Goal: Task Accomplishment & Management: Manage account settings

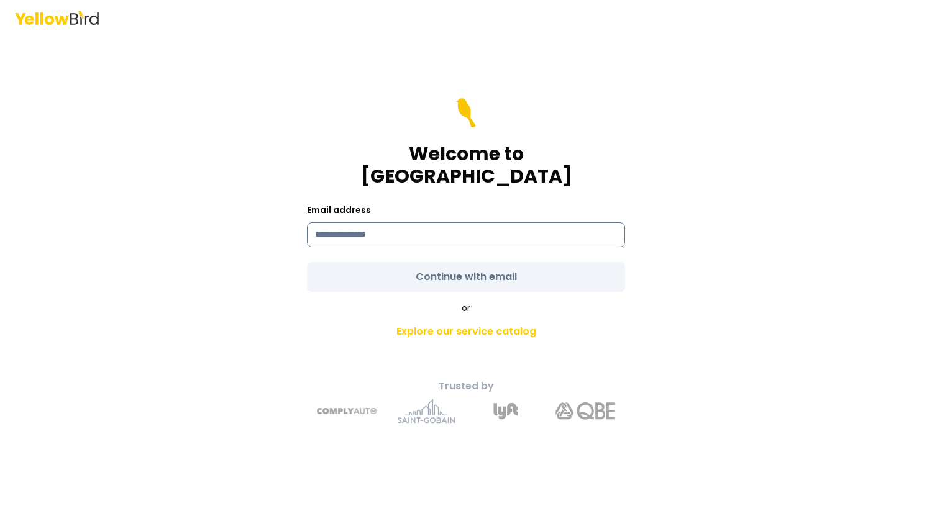
click at [409, 224] on input at bounding box center [466, 234] width 318 height 25
type input "**********"
click at [459, 257] on form "**********" at bounding box center [466, 195] width 318 height 194
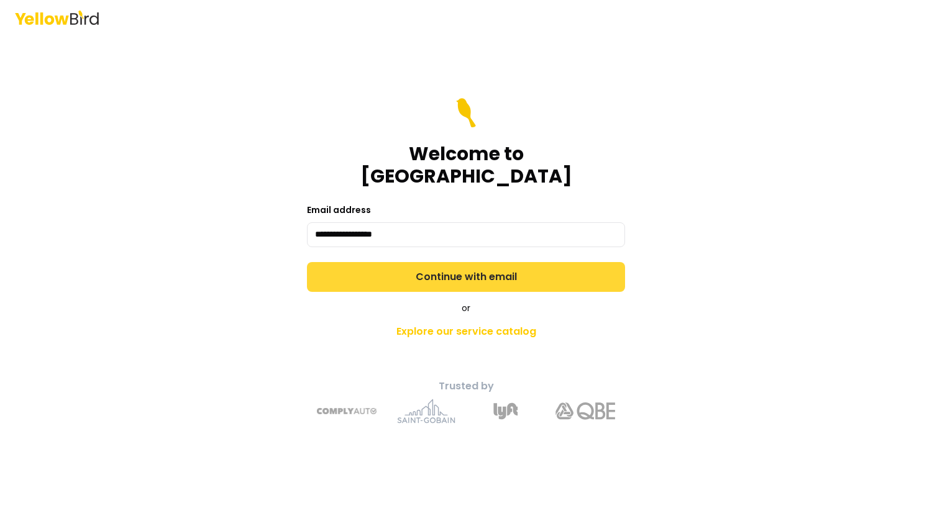
click at [459, 262] on button "Continue with email" at bounding box center [466, 277] width 318 height 30
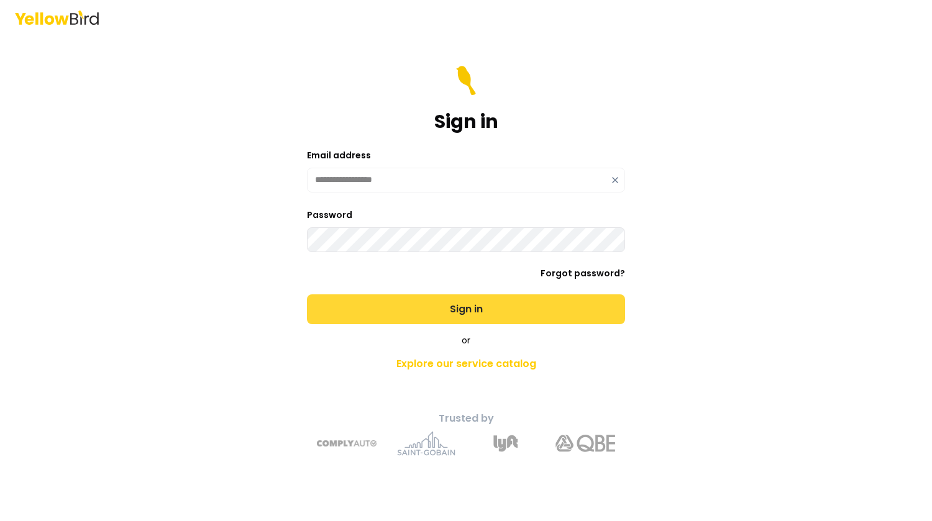
click at [464, 310] on button "Sign in" at bounding box center [466, 310] width 318 height 30
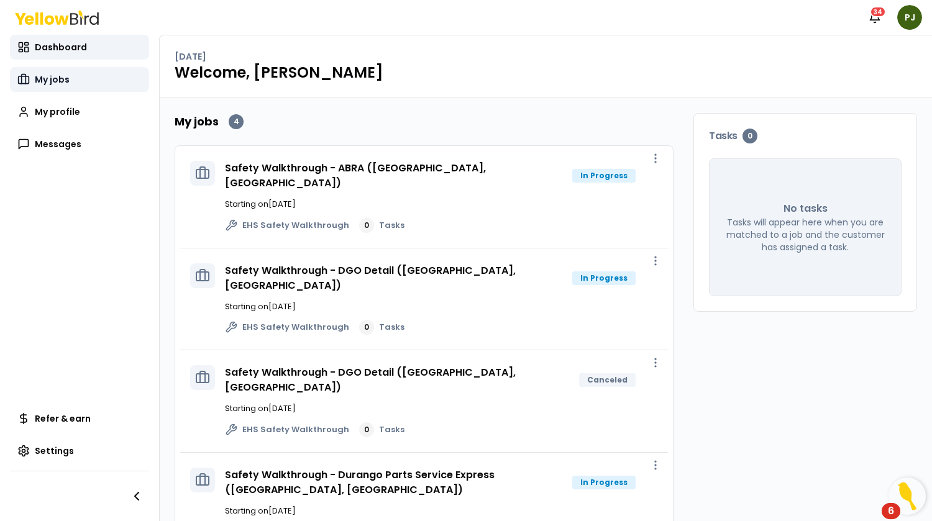
click at [47, 81] on span "My jobs" at bounding box center [52, 79] width 35 height 12
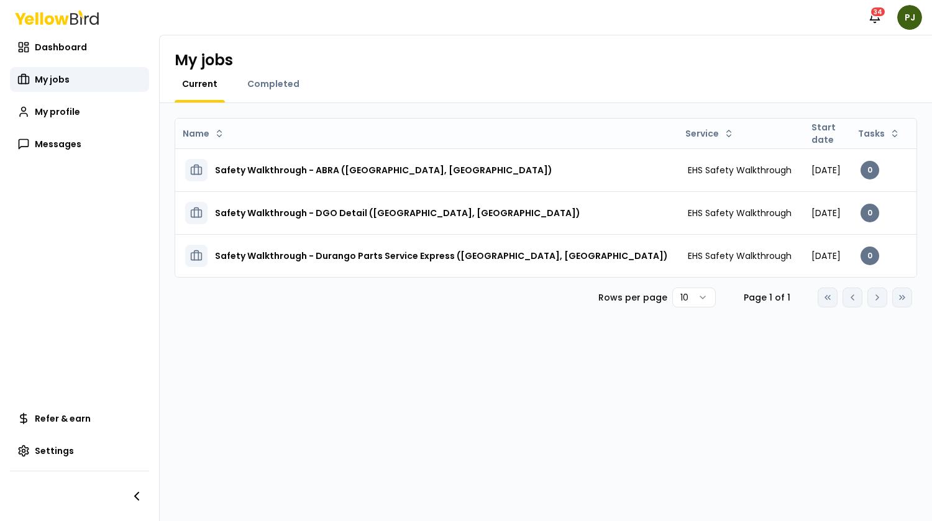
click at [875, 308] on div "Go to first page Go to previous page Go to next page Go to last page" at bounding box center [865, 298] width 94 height 20
click at [875, 304] on div "Go to first page Go to previous page Go to next page Go to last page" at bounding box center [865, 298] width 94 height 20
click at [882, 304] on div "Go to first page Go to previous page Go to next page Go to last page" at bounding box center [865, 298] width 94 height 20
click at [876, 308] on div "Go to first page Go to previous page Go to next page Go to last page" at bounding box center [865, 298] width 94 height 20
click at [905, 308] on div "Go to first page Go to previous page Go to next page Go to last page" at bounding box center [865, 298] width 94 height 20
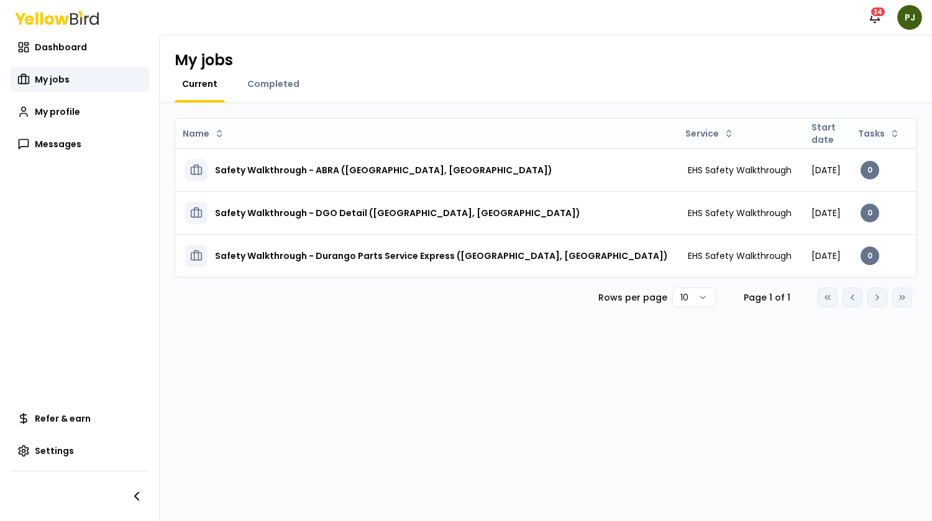
click at [903, 308] on div "Go to first page Go to previous page Go to next page Go to last page" at bounding box center [865, 298] width 94 height 20
click at [281, 89] on span "Completed" at bounding box center [273, 84] width 52 height 12
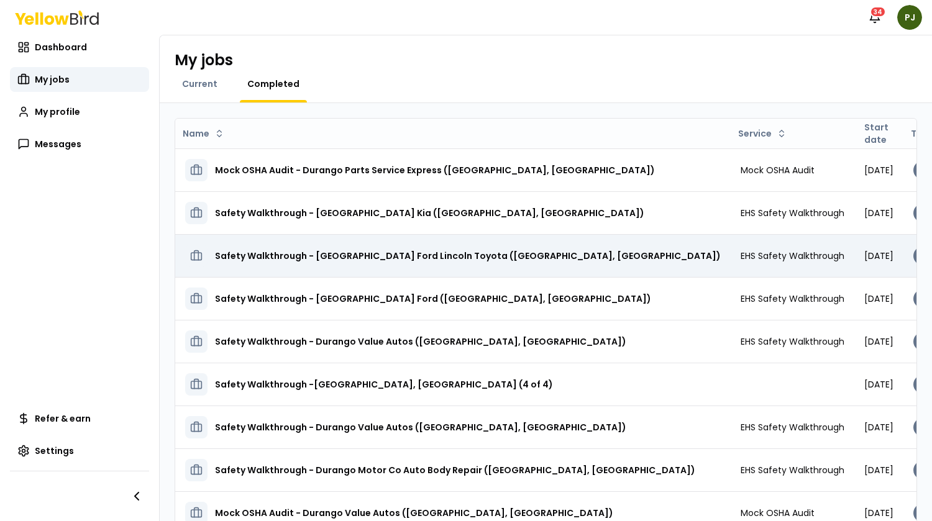
click at [365, 254] on h3 "Safety Walkthrough - [GEOGRAPHIC_DATA] Ford Lincoln Toyota ([GEOGRAPHIC_DATA], …" at bounding box center [468, 256] width 506 height 22
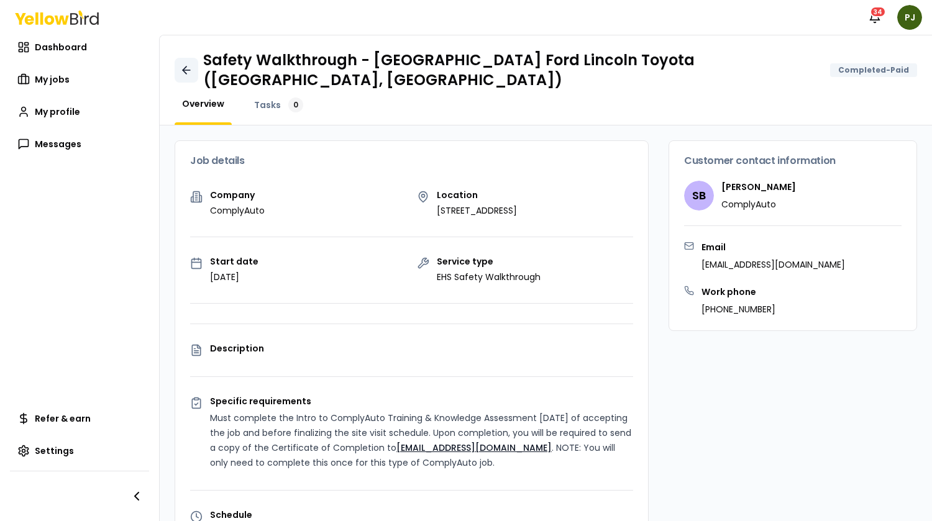
click at [184, 65] on icon at bounding box center [186, 70] width 12 height 12
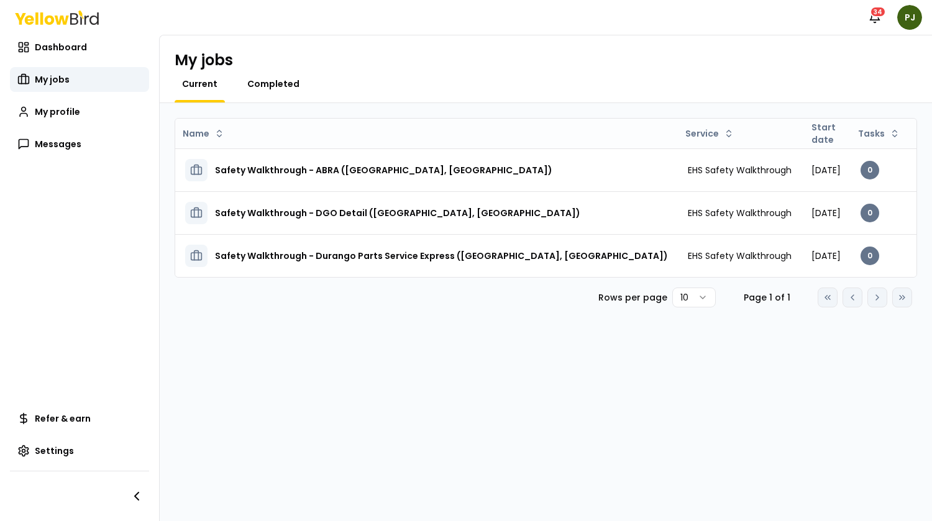
click at [251, 86] on span "Completed" at bounding box center [273, 84] width 52 height 12
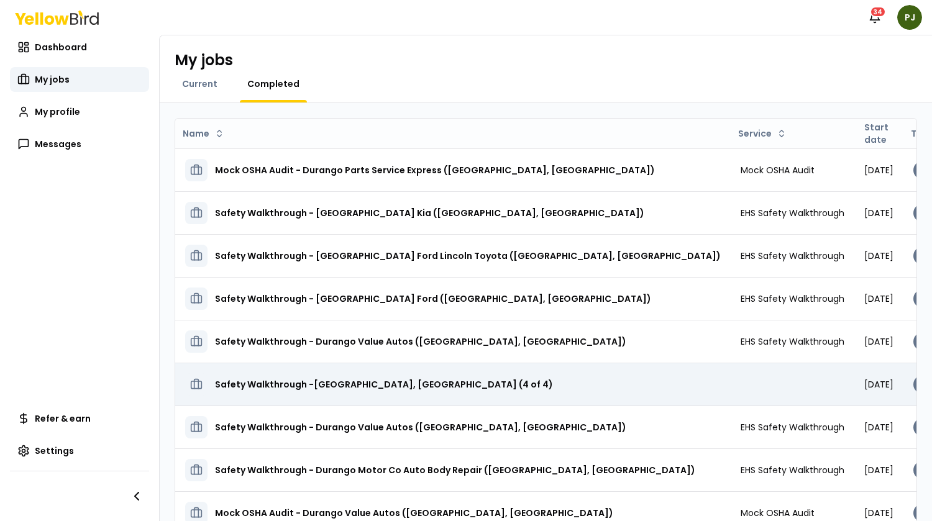
scroll to position [95, 0]
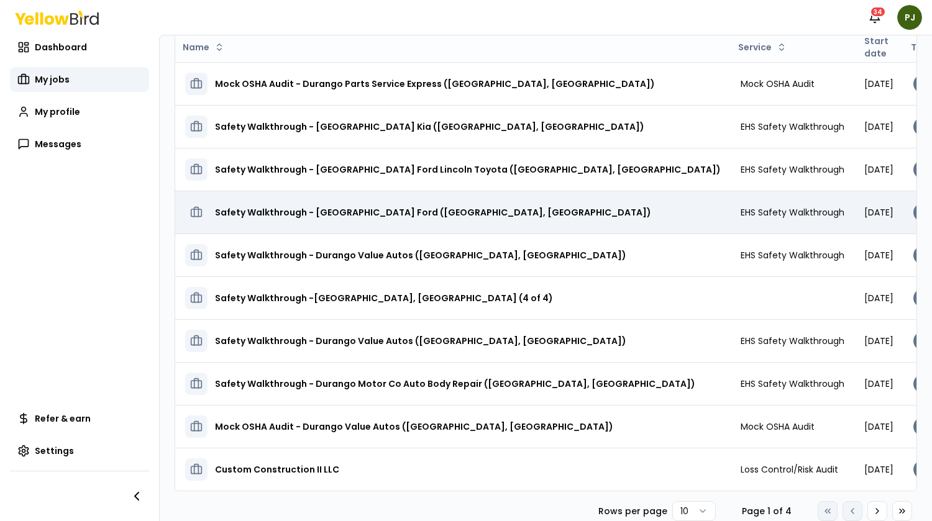
click at [345, 201] on h3 "Safety Walkthrough - [GEOGRAPHIC_DATA] Ford ([GEOGRAPHIC_DATA], [GEOGRAPHIC_DAT…" at bounding box center [433, 212] width 436 height 22
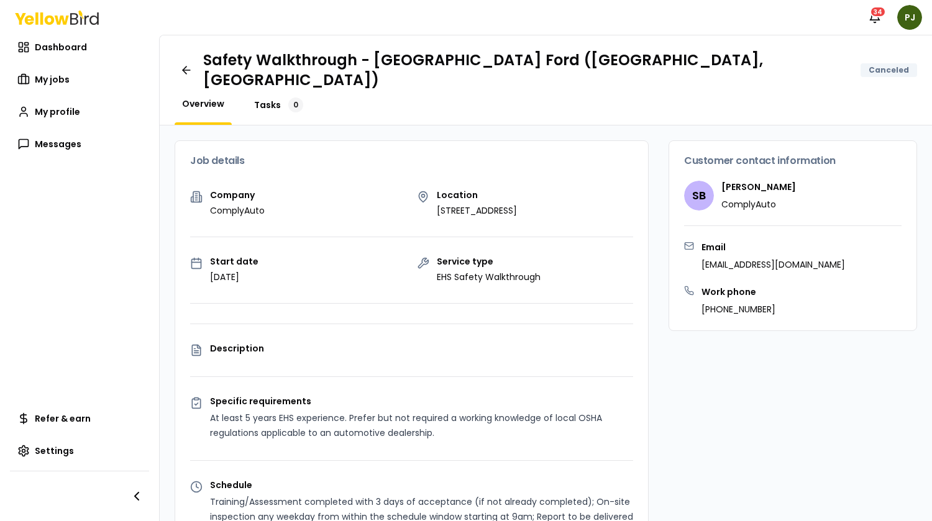
click at [273, 99] on span "Tasks" at bounding box center [267, 105] width 27 height 12
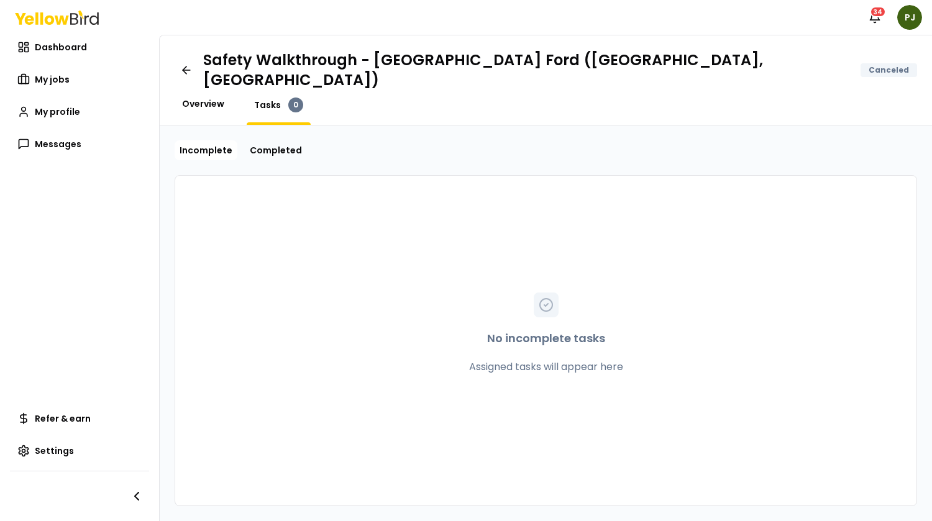
click at [209, 98] on span "Overview" at bounding box center [203, 104] width 42 height 12
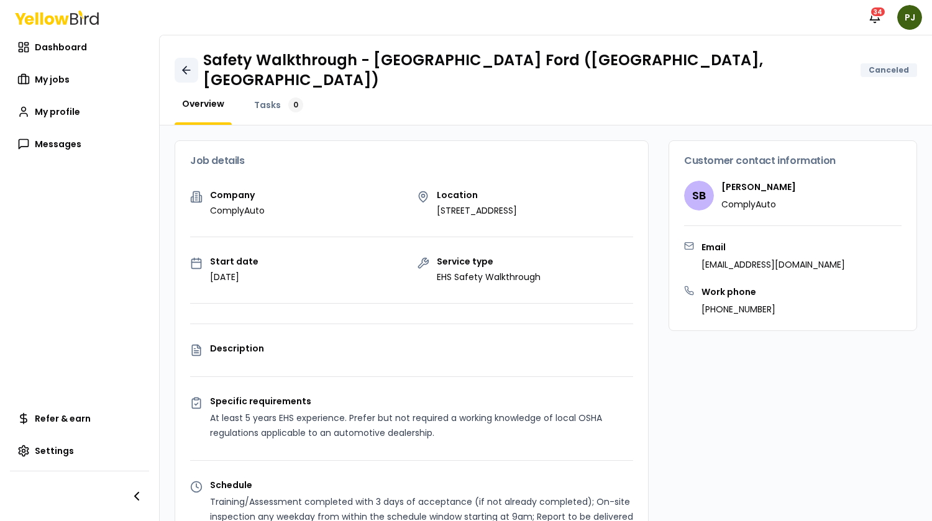
click at [191, 66] on icon at bounding box center [186, 70] width 12 height 12
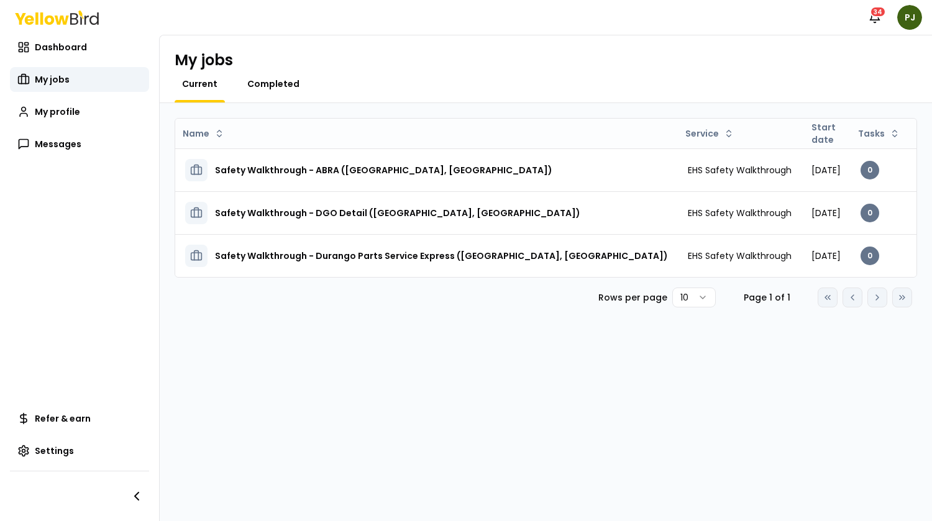
click at [263, 80] on span "Completed" at bounding box center [273, 84] width 52 height 12
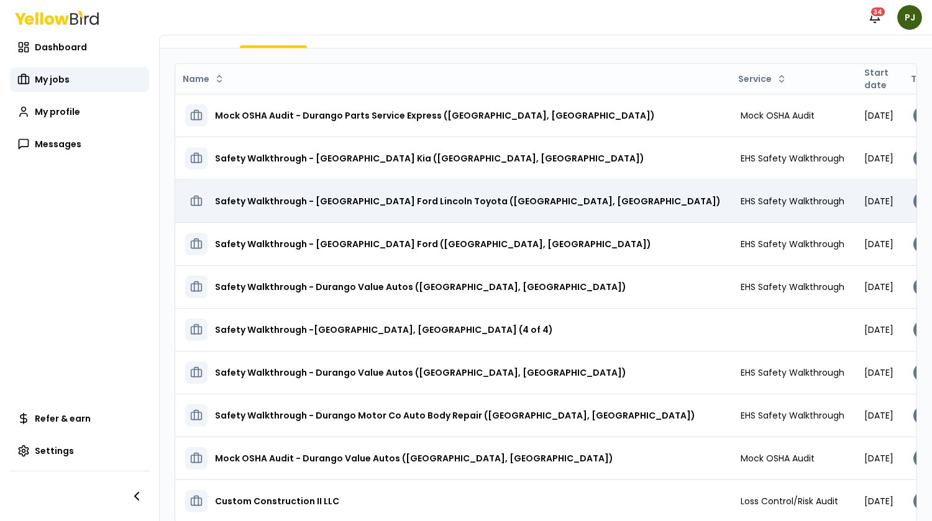
scroll to position [95, 0]
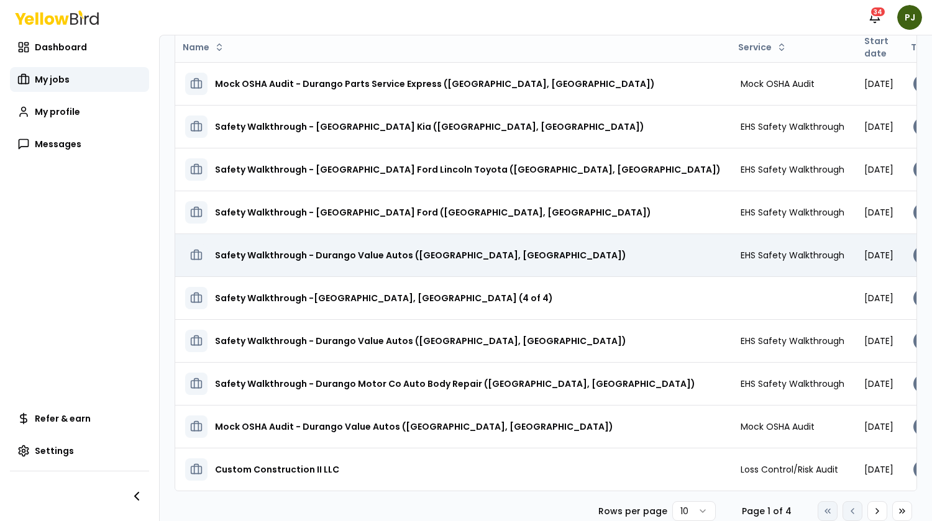
click at [407, 244] on h3 "Safety Walkthrough - Durango Value Autos ([GEOGRAPHIC_DATA], [GEOGRAPHIC_DATA])" at bounding box center [420, 255] width 411 height 22
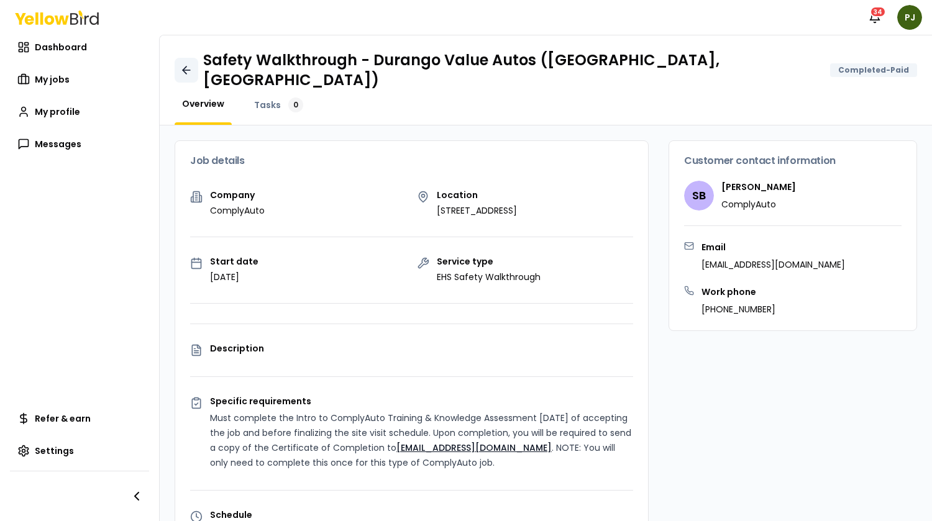
click at [191, 64] on icon at bounding box center [186, 70] width 12 height 12
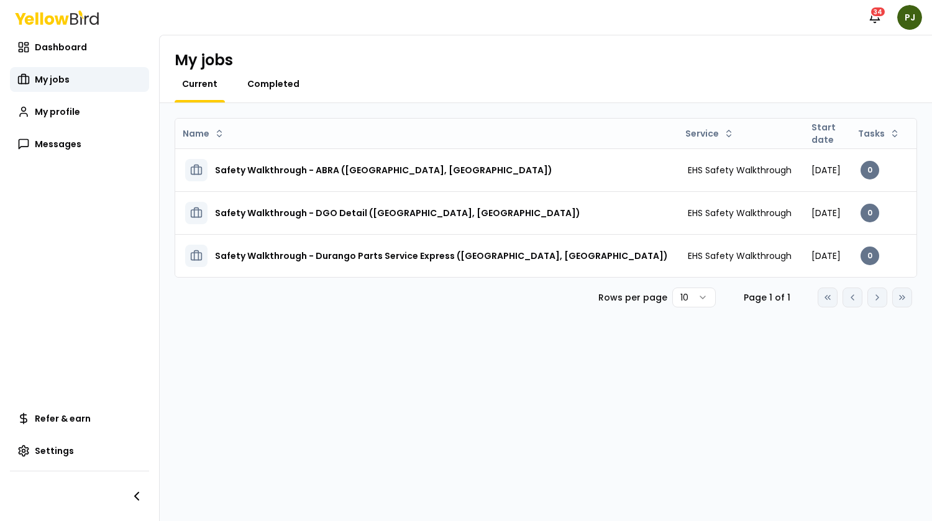
click at [262, 85] on span "Completed" at bounding box center [273, 84] width 52 height 12
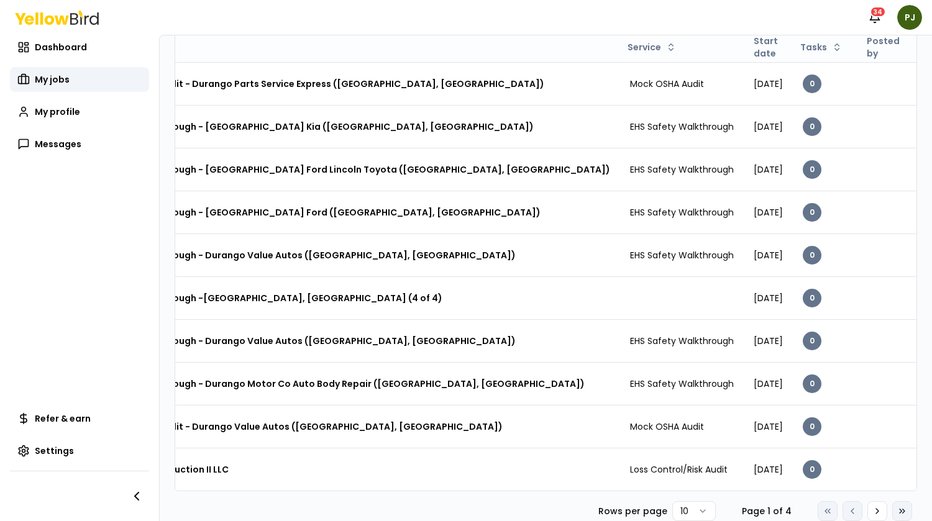
scroll to position [0, 112]
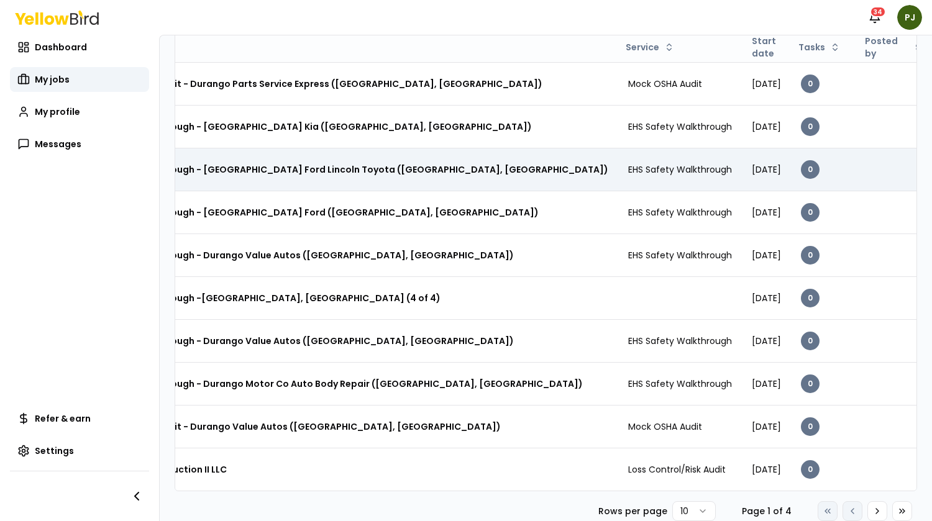
click at [402, 161] on div "Safety Walkthrough - [GEOGRAPHIC_DATA] Ford Lincoln Toyota ([GEOGRAPHIC_DATA], …" at bounding box center [341, 169] width 536 height 22
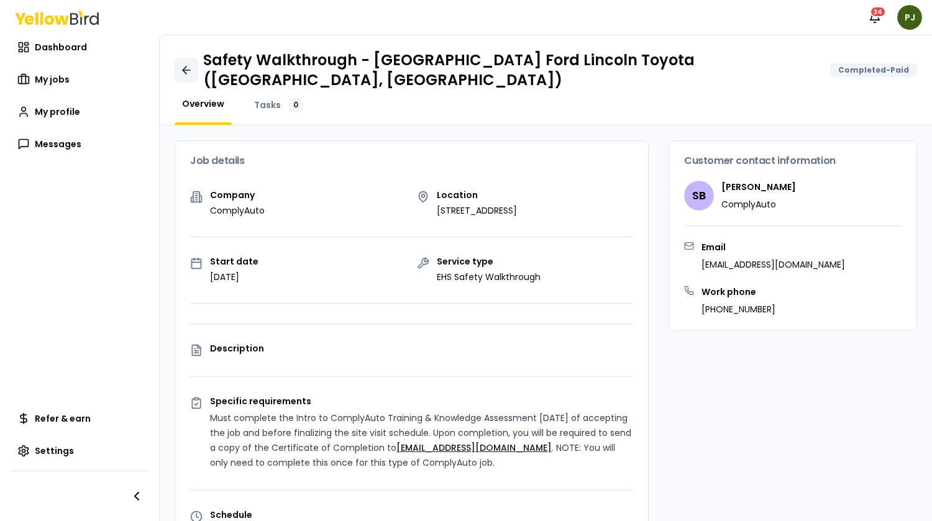
click at [193, 58] on link at bounding box center [187, 70] width 24 height 25
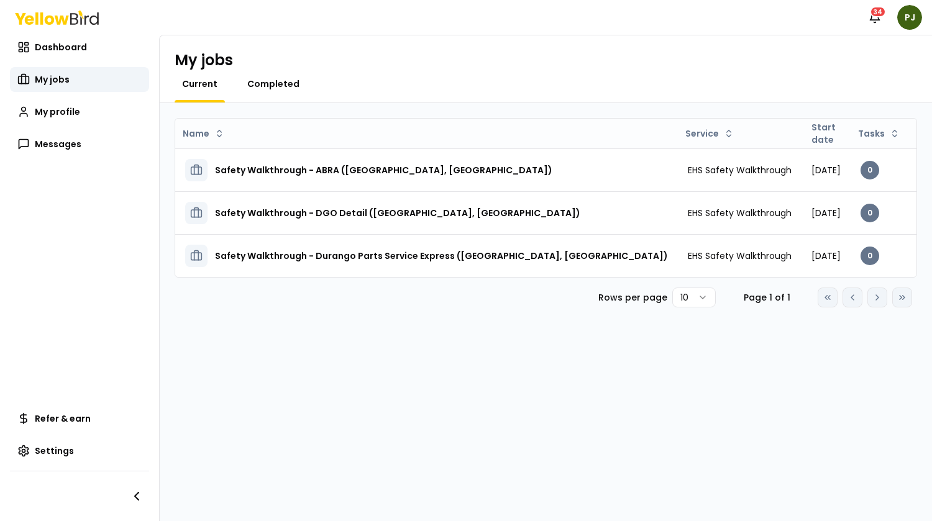
click at [291, 83] on span "Completed" at bounding box center [273, 84] width 52 height 12
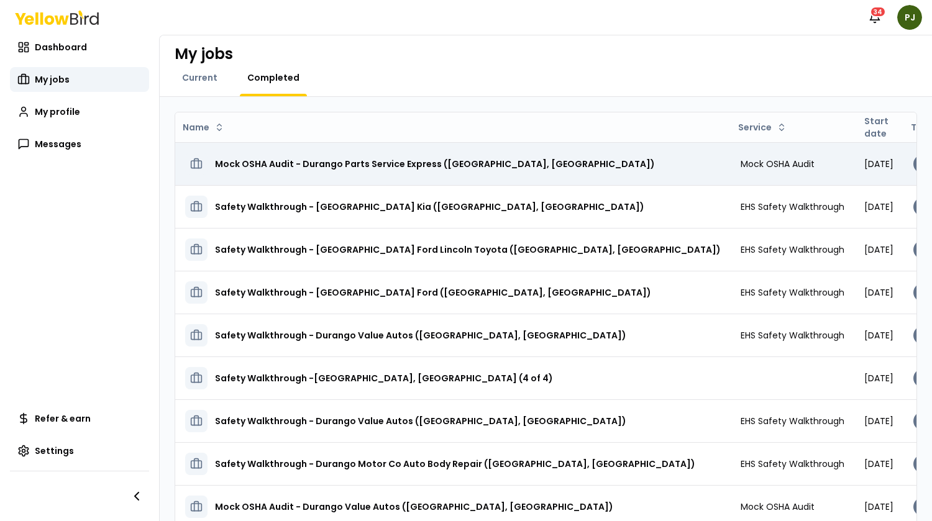
scroll to position [6, 0]
click at [278, 164] on h3 "Mock OSHA Audit - Durango Parts Service Express ([GEOGRAPHIC_DATA], [GEOGRAPHIC…" at bounding box center [435, 164] width 440 height 22
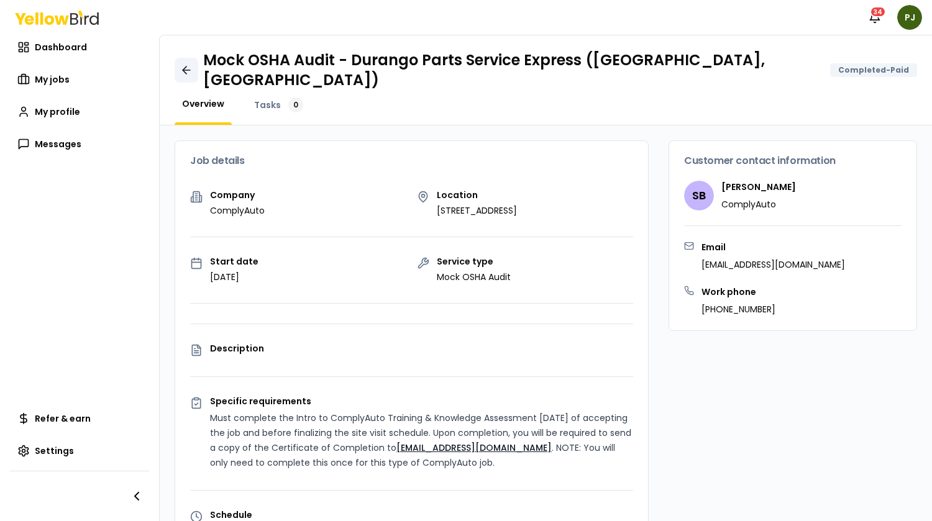
click at [188, 64] on icon at bounding box center [186, 70] width 12 height 12
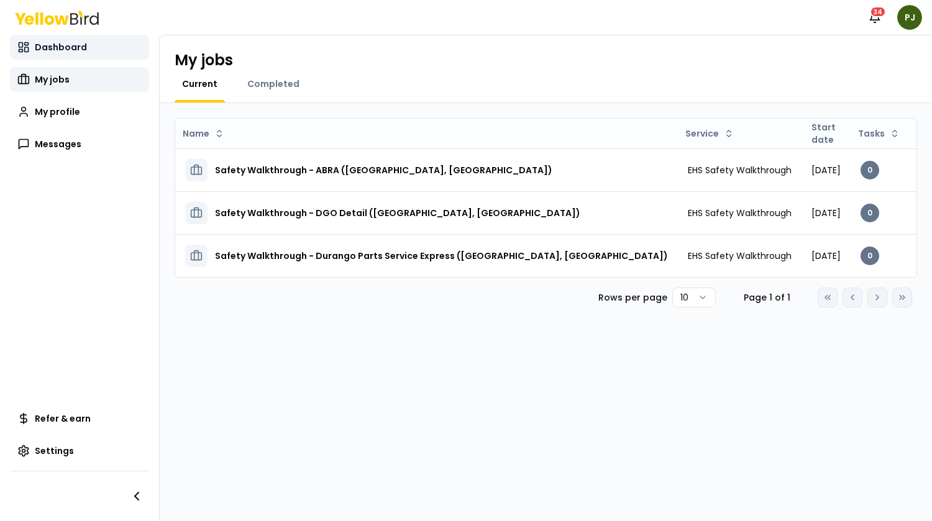
click at [47, 55] on link "Dashboard" at bounding box center [79, 47] width 139 height 25
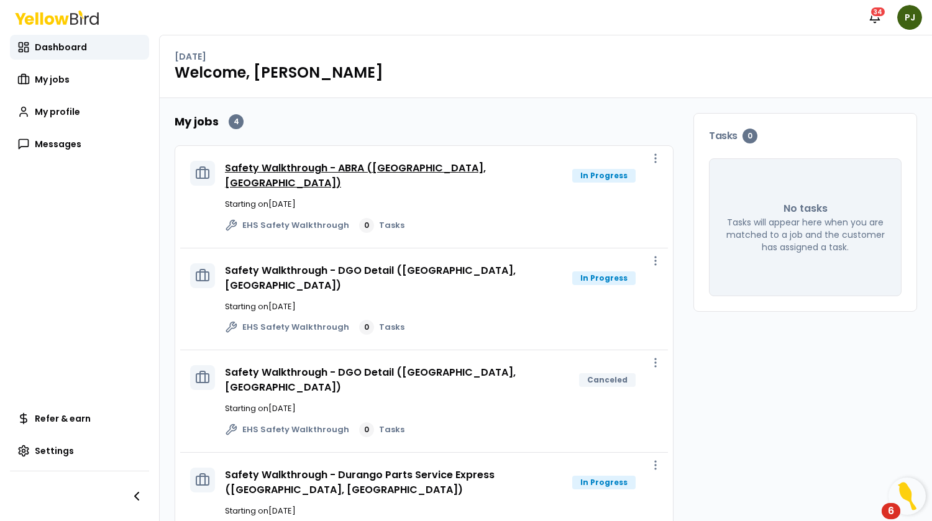
click at [319, 169] on link "Safety Walkthrough - ABRA ([GEOGRAPHIC_DATA], [GEOGRAPHIC_DATA])" at bounding box center [355, 175] width 261 height 29
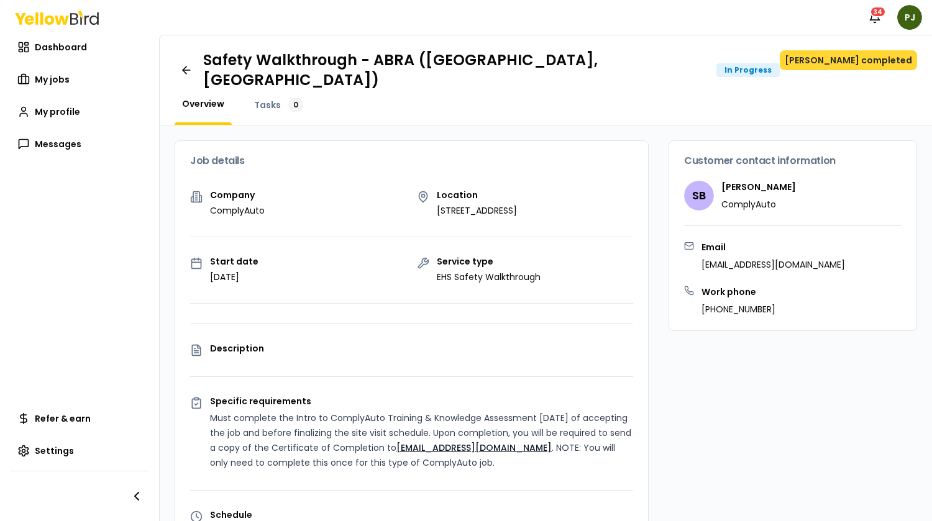
click at [870, 60] on button "[PERSON_NAME] completed" at bounding box center [848, 60] width 137 height 20
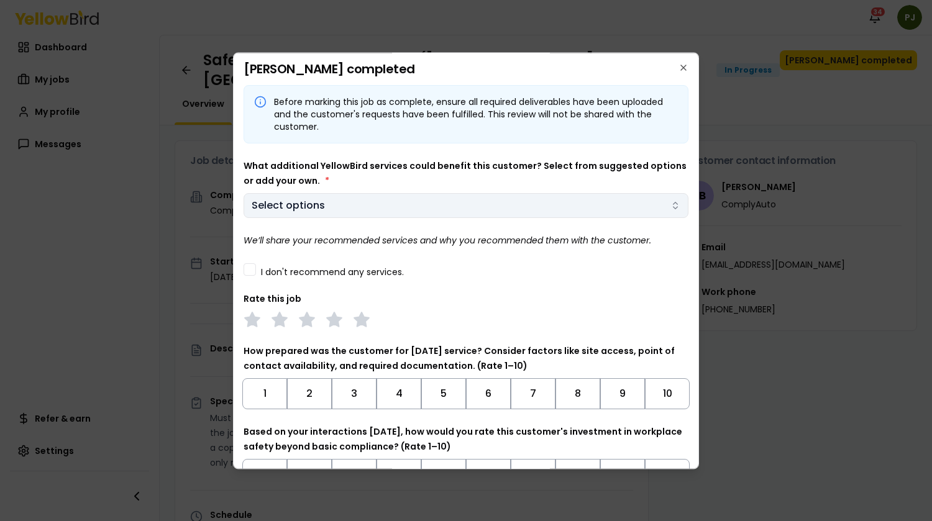
click at [670, 202] on icon "button" at bounding box center [675, 206] width 10 height 10
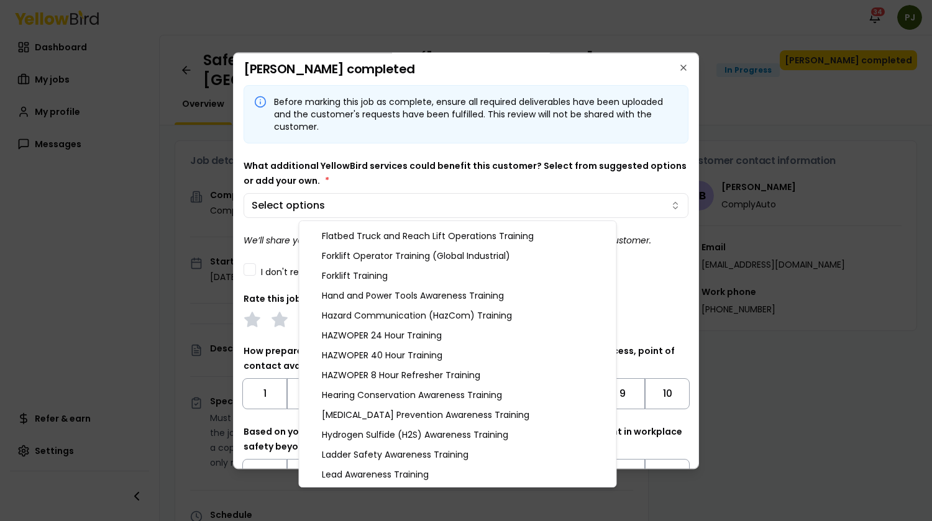
scroll to position [497, 0]
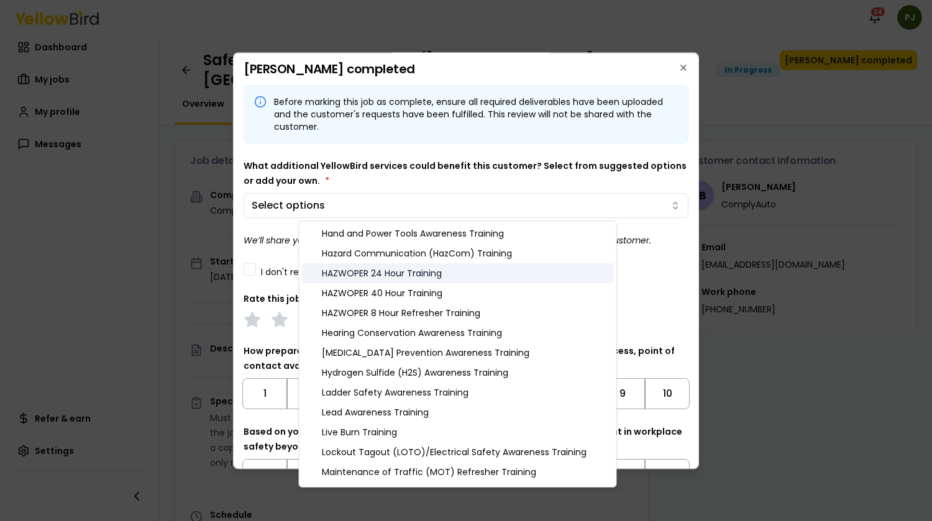
click at [401, 272] on div "HAZWOPER 24 Hour Training" at bounding box center [458, 273] width 312 height 20
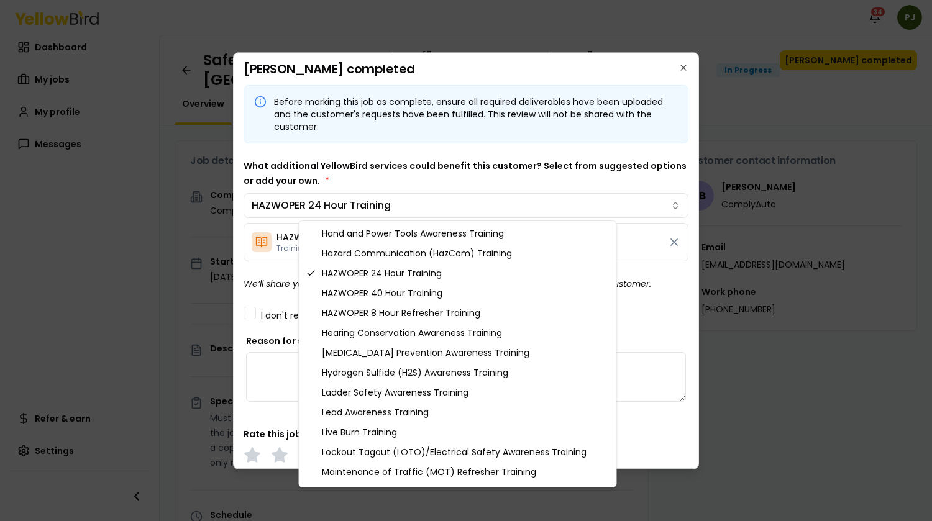
click at [662, 326] on body "Notifications 34 PJ Dashboard My jobs My profile Messages Refer & earn Settings…" at bounding box center [466, 260] width 932 height 521
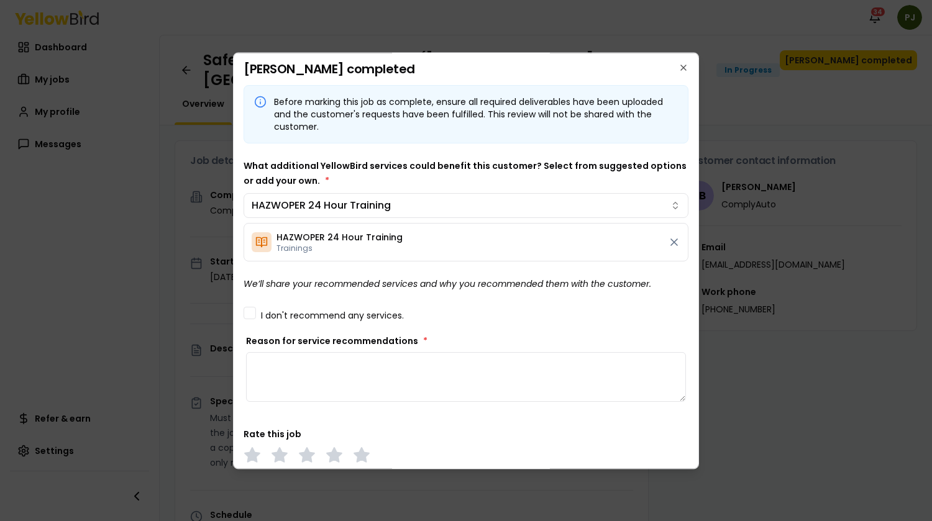
click at [321, 365] on textarea "Reason for service recommendations *" at bounding box center [466, 377] width 440 height 50
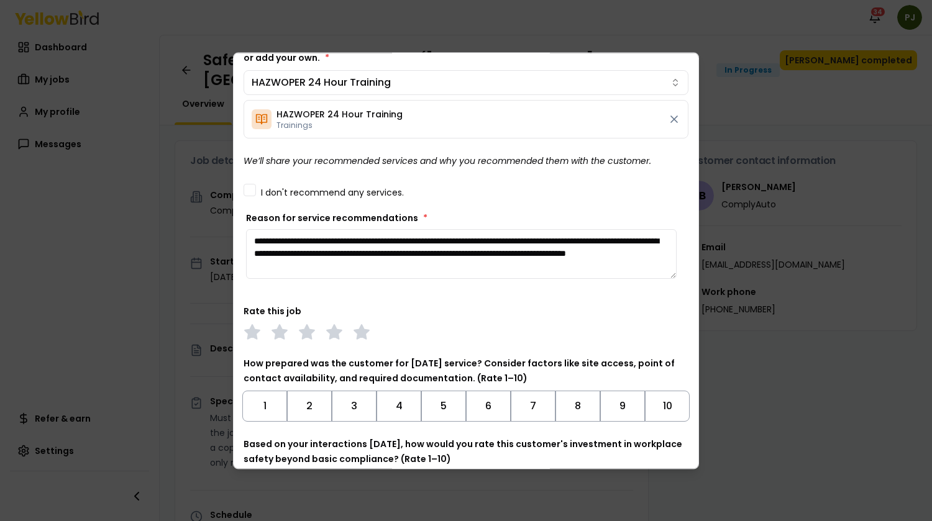
scroll to position [124, 0]
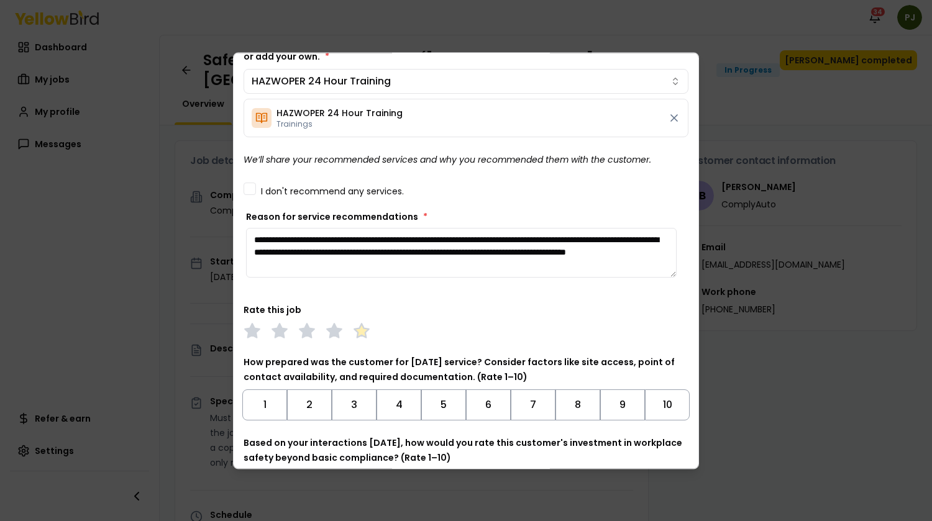
type textarea "**********"
click at [365, 332] on polygon at bounding box center [361, 331] width 14 height 14
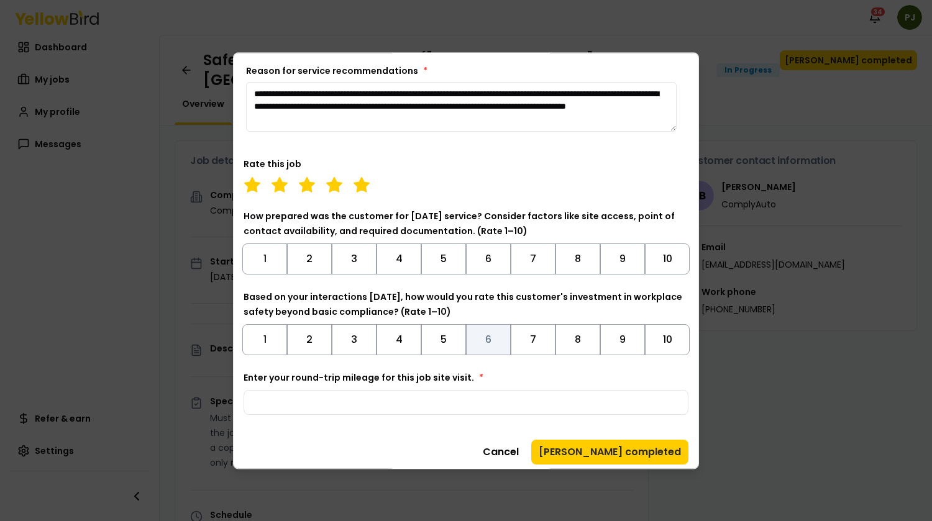
scroll to position [276, 0]
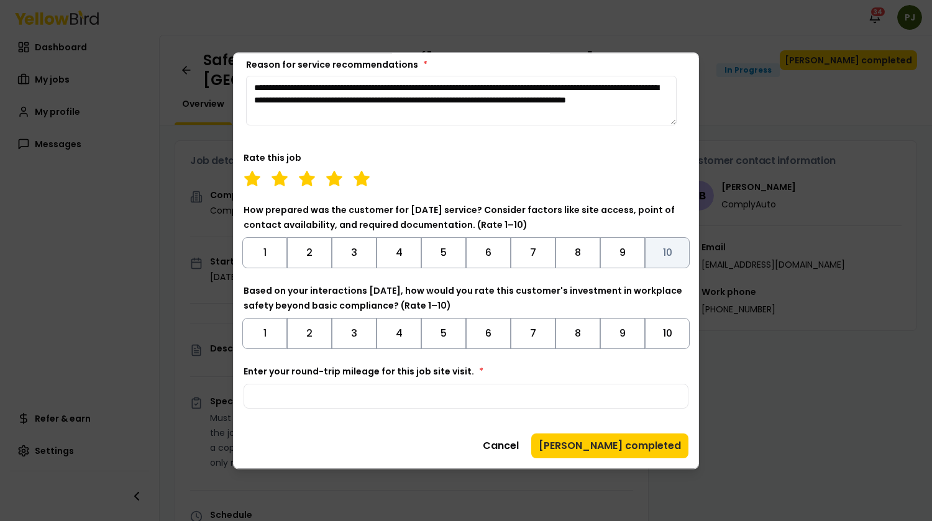
click at [660, 252] on button "10" at bounding box center [667, 252] width 45 height 31
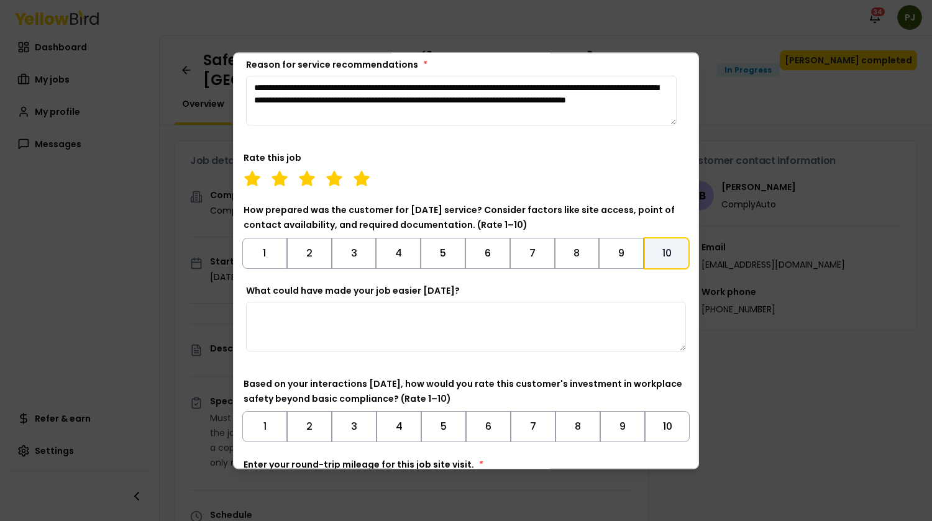
click at [335, 323] on textarea "What could have made your job easier [DATE]?" at bounding box center [466, 327] width 440 height 50
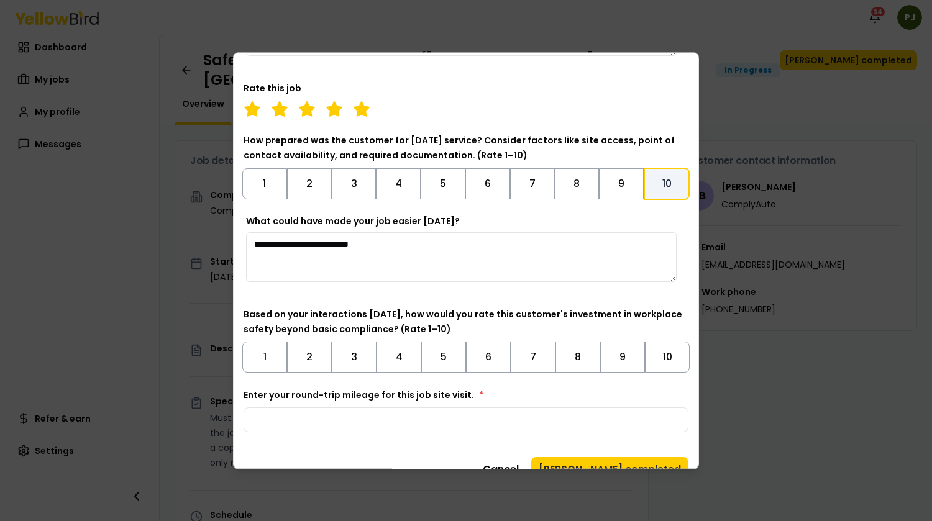
scroll to position [370, 0]
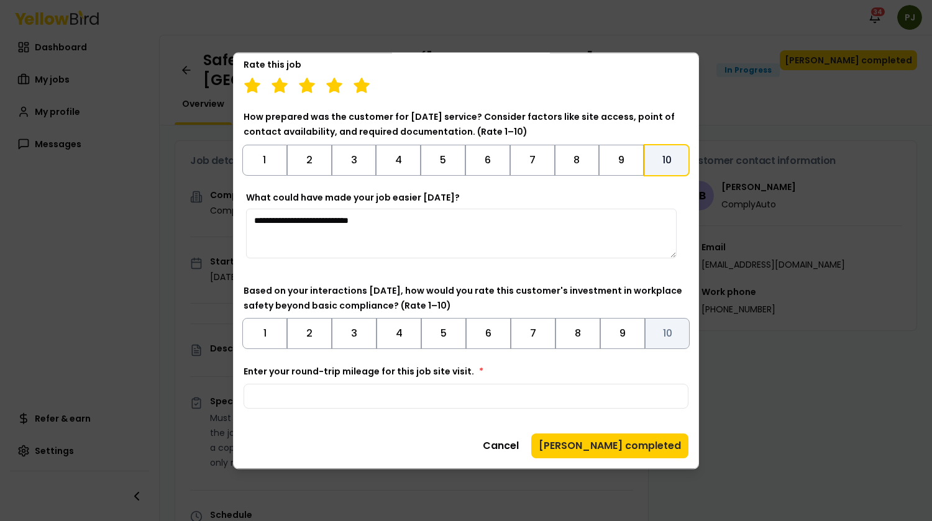
type textarea "**********"
click at [656, 326] on button "10" at bounding box center [667, 333] width 45 height 31
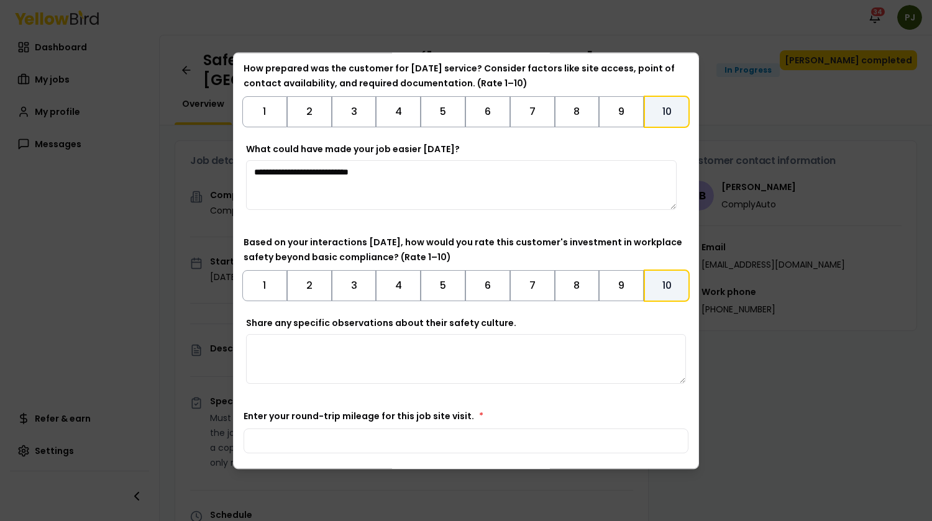
scroll to position [463, 0]
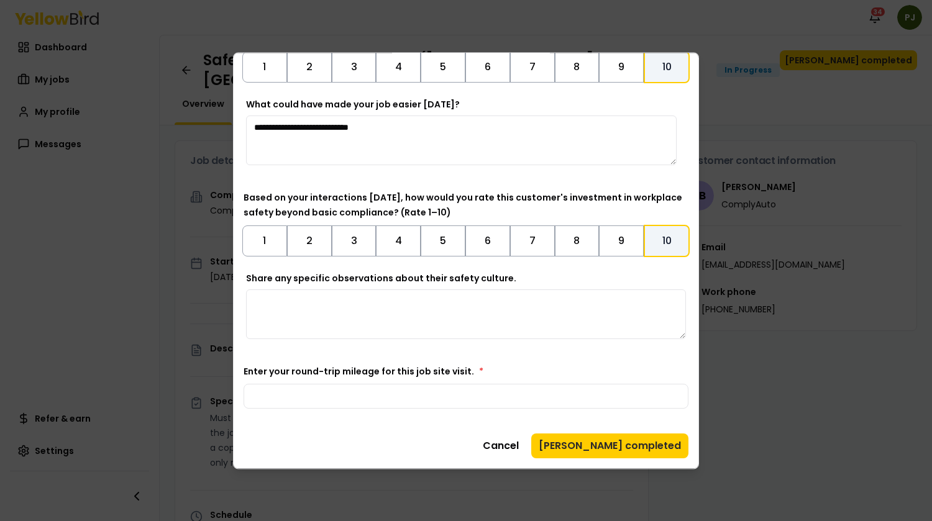
click at [276, 306] on textarea "Share any specific observations about their safety culture." at bounding box center [466, 315] width 440 height 50
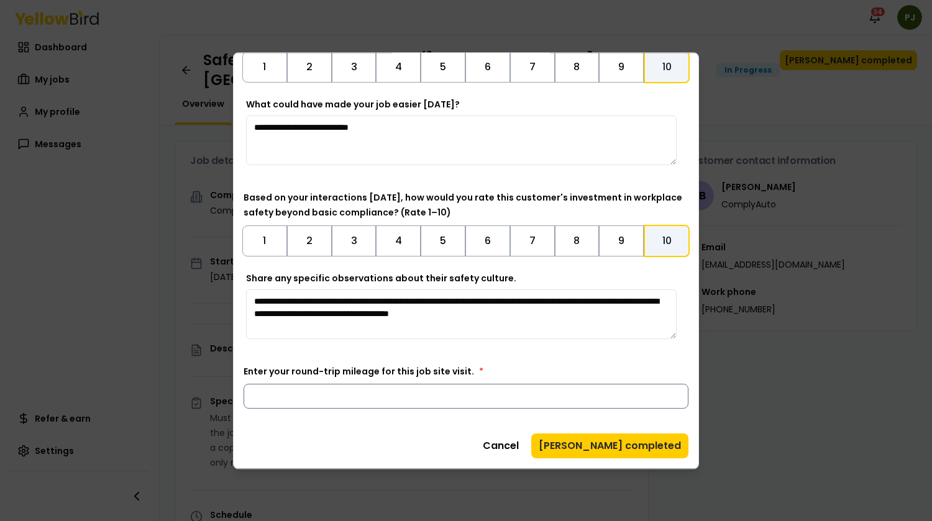
type textarea "**********"
click at [414, 398] on input "Enter your round-trip mileage for this job site visit. *" at bounding box center [466, 396] width 445 height 25
type input "***"
click at [642, 444] on button "[PERSON_NAME] completed" at bounding box center [609, 446] width 157 height 25
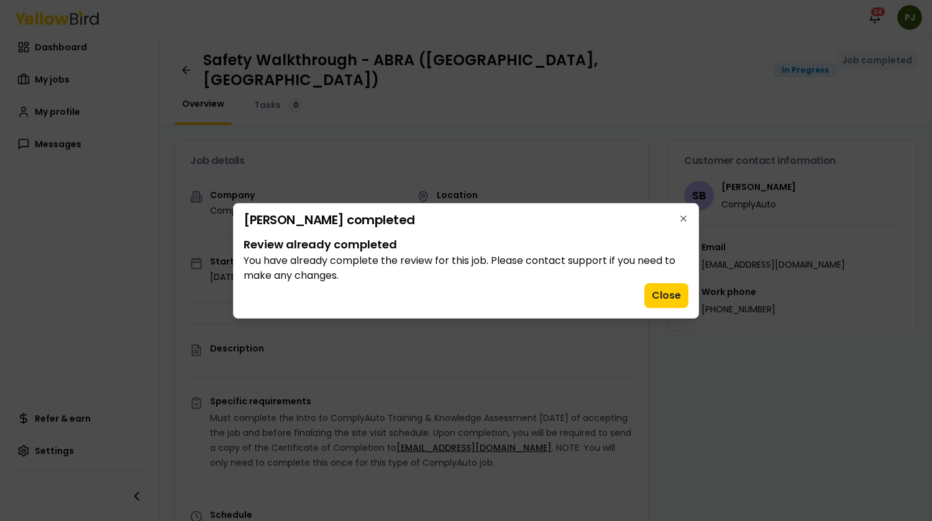
scroll to position [0, 0]
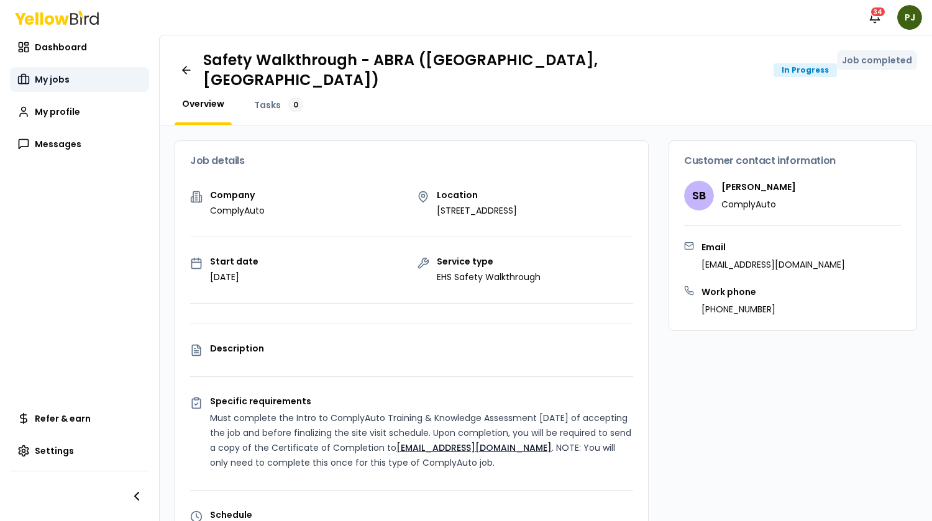
click at [57, 81] on span "My jobs" at bounding box center [52, 79] width 35 height 12
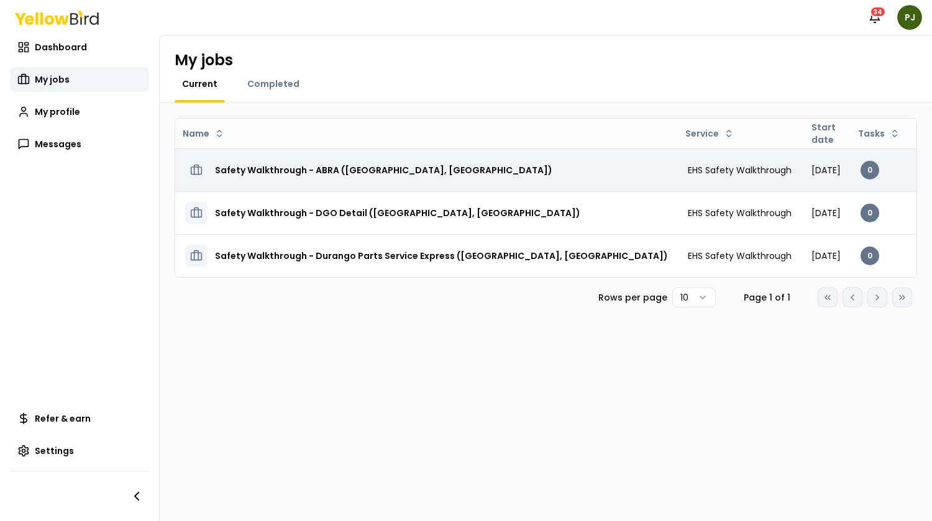
click at [299, 163] on h3 "Safety Walkthrough - ABRA ([GEOGRAPHIC_DATA], [GEOGRAPHIC_DATA])" at bounding box center [383, 170] width 337 height 22
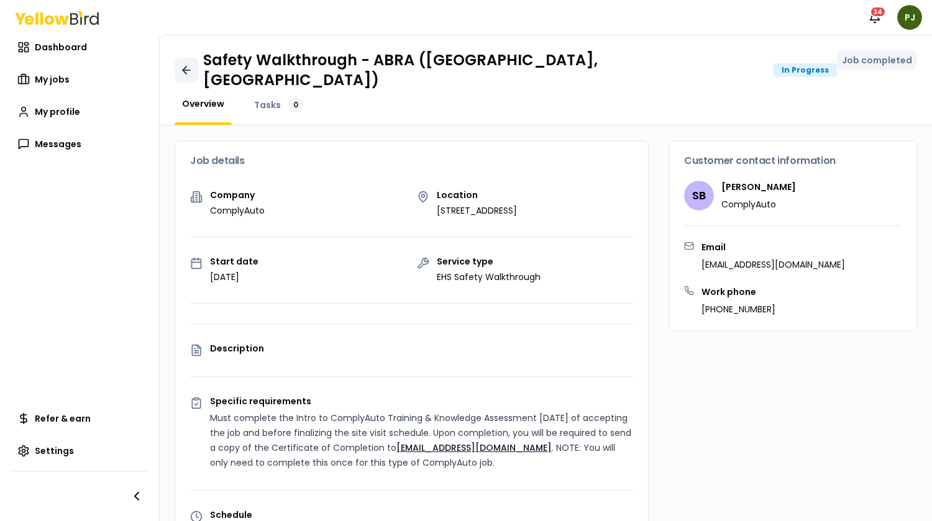
click at [191, 66] on icon at bounding box center [186, 70] width 12 height 12
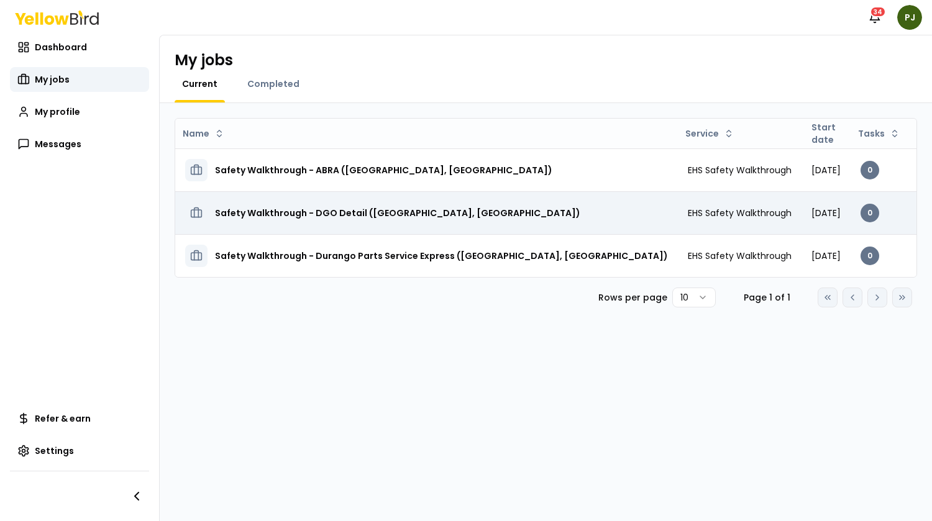
click at [276, 214] on h3 "Safety Walkthrough - DGO Detail ([GEOGRAPHIC_DATA], [GEOGRAPHIC_DATA])" at bounding box center [397, 213] width 365 height 22
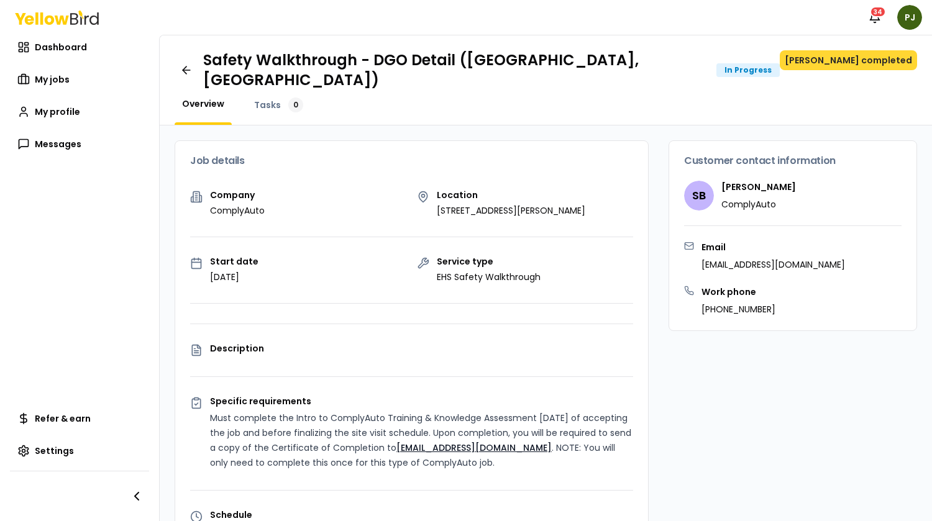
click at [823, 60] on button "[PERSON_NAME] completed" at bounding box center [848, 60] width 137 height 20
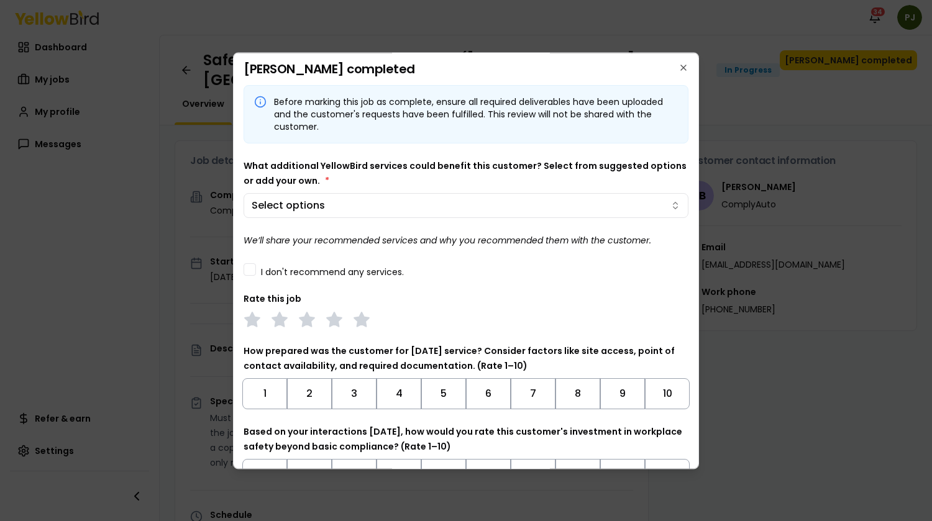
click at [254, 271] on button "I don't recommend any services." at bounding box center [250, 269] width 12 height 12
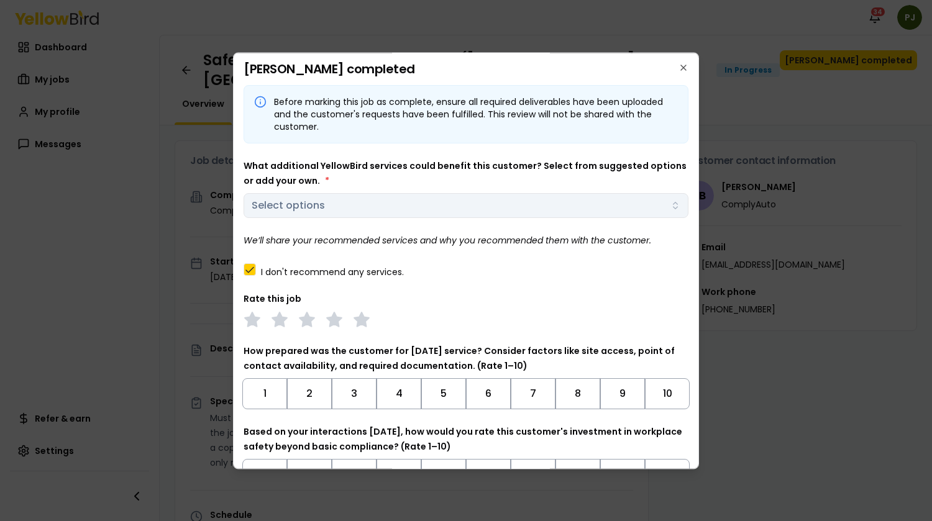
click at [665, 206] on div "What additional YellowBird services could benefit this customer? Select from su…" at bounding box center [466, 188] width 445 height 60
click at [251, 267] on button "I don't recommend any services." at bounding box center [250, 269] width 12 height 12
click at [670, 205] on icon "button" at bounding box center [675, 206] width 10 height 10
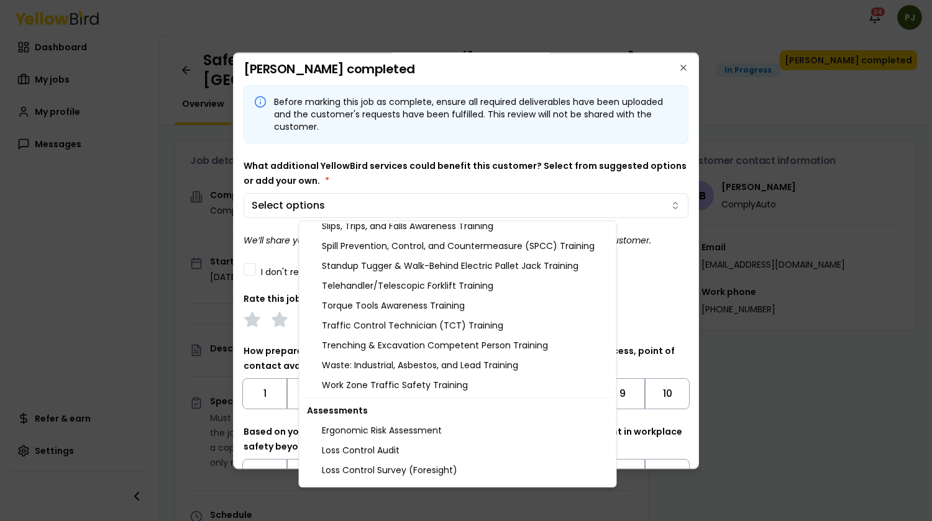
scroll to position [1432, 0]
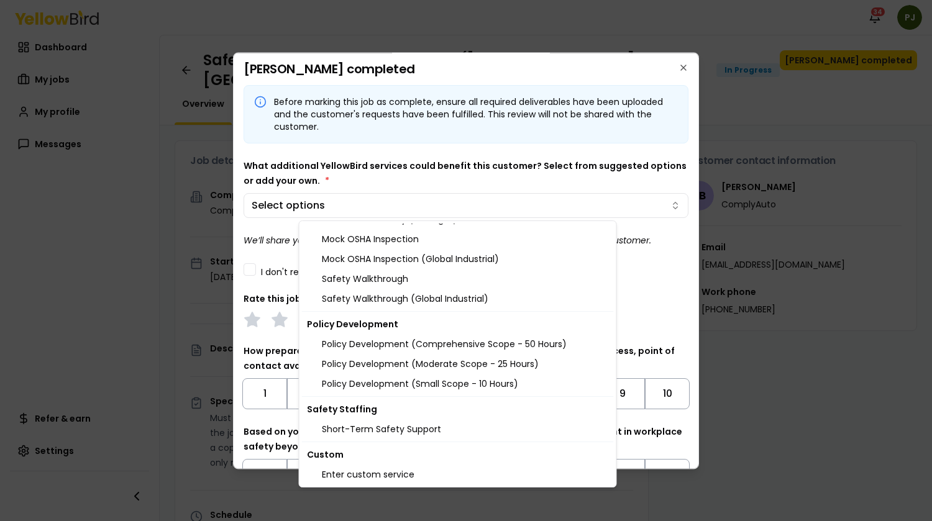
click at [662, 262] on body "Notifications 34 PJ Dashboard My jobs My profile Messages Refer & earn Settings…" at bounding box center [466, 260] width 932 height 521
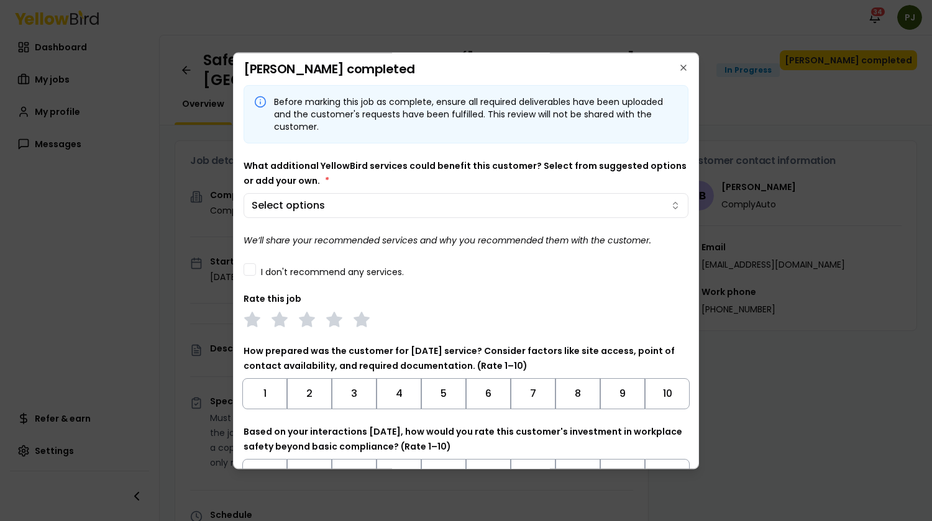
click at [250, 268] on button "I don't recommend any services." at bounding box center [250, 269] width 12 height 12
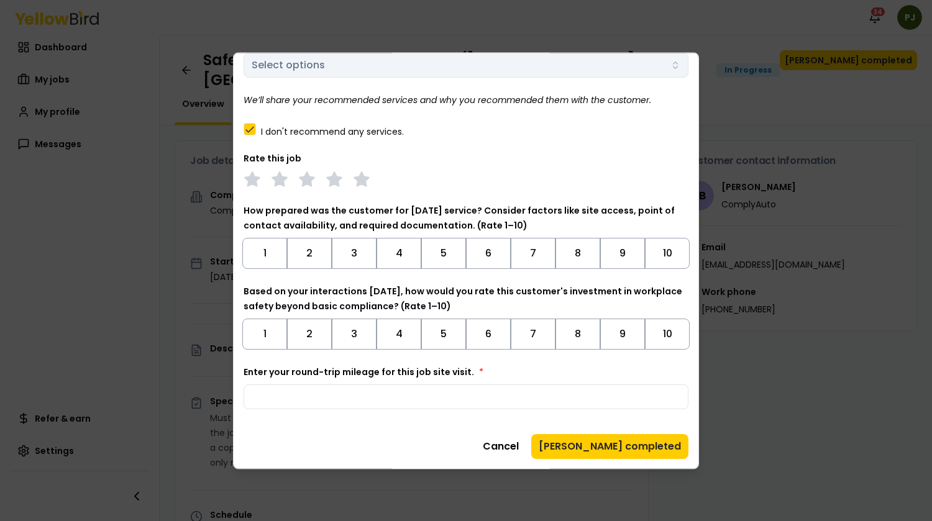
scroll to position [141, 0]
click at [364, 181] on polygon at bounding box center [361, 178] width 14 height 14
click at [664, 256] on button "10" at bounding box center [667, 252] width 45 height 31
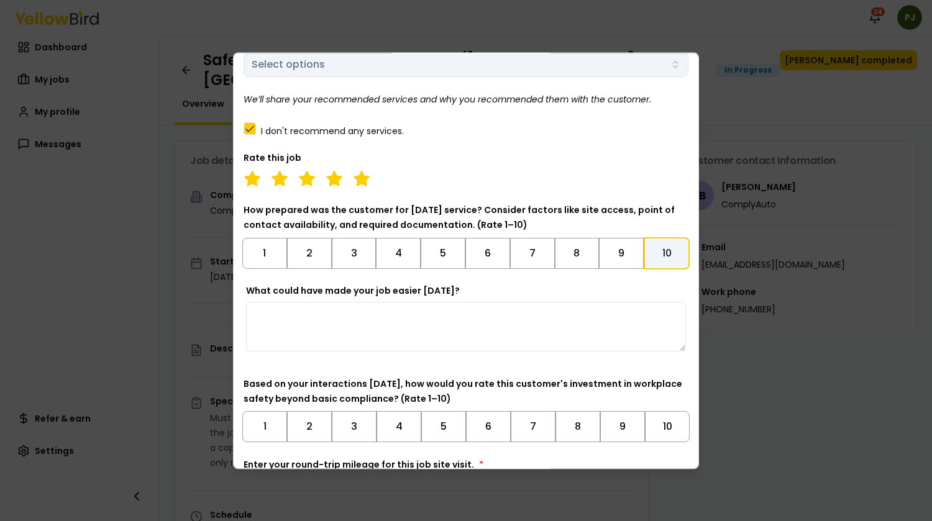
click at [342, 308] on textarea "What could have made your job easier [DATE]?" at bounding box center [466, 327] width 440 height 50
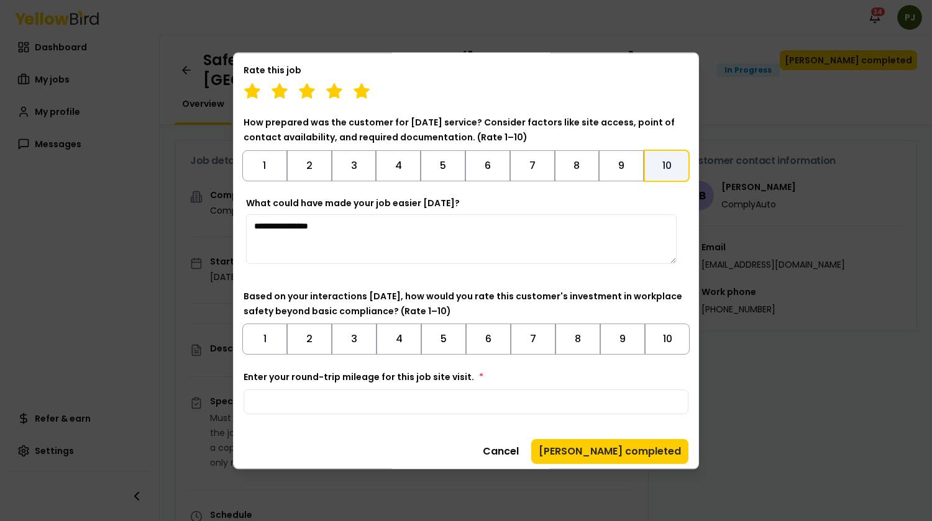
scroll to position [234, 0]
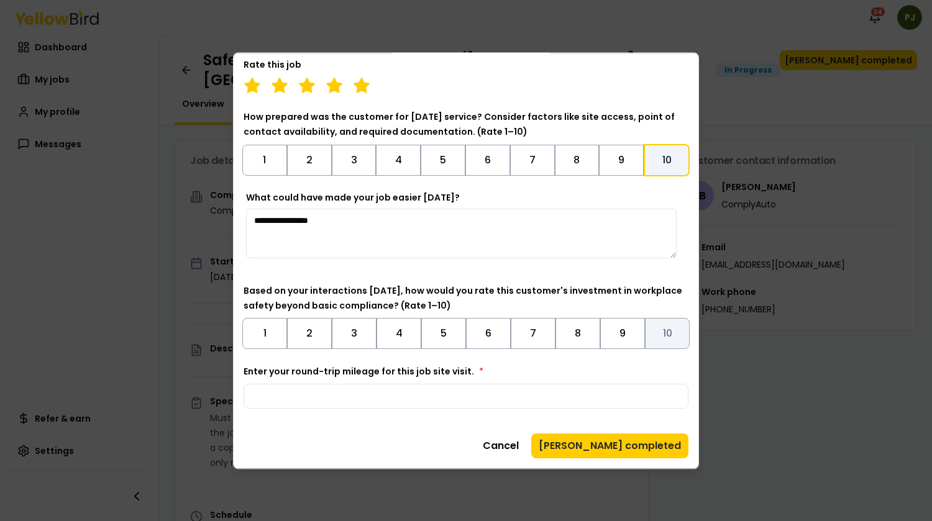
type textarea "**********"
click at [656, 336] on button "10" at bounding box center [667, 333] width 45 height 31
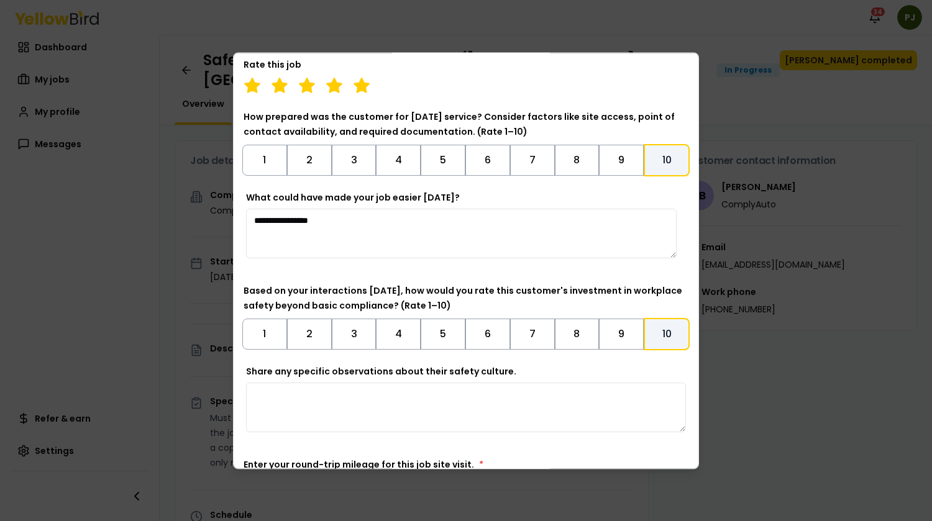
click at [318, 393] on textarea "Share any specific observations about their safety culture." at bounding box center [466, 408] width 440 height 50
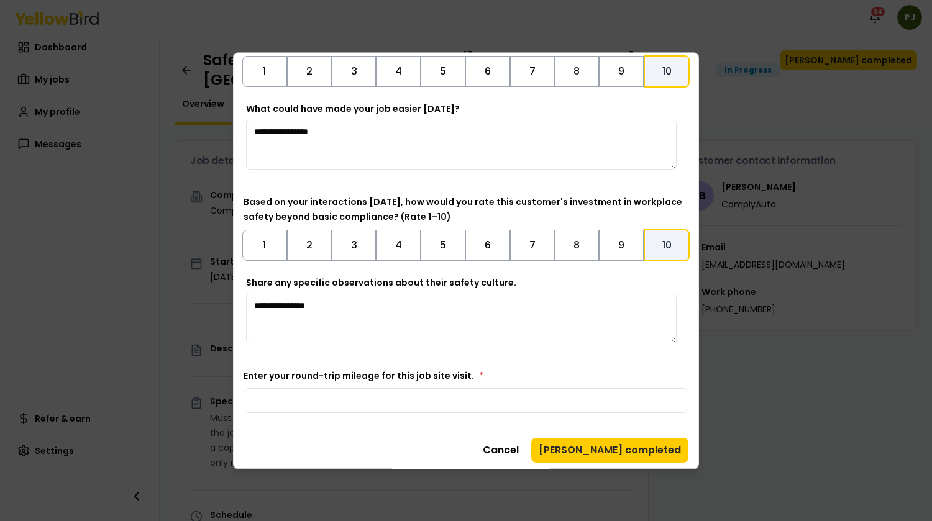
scroll to position [327, 0]
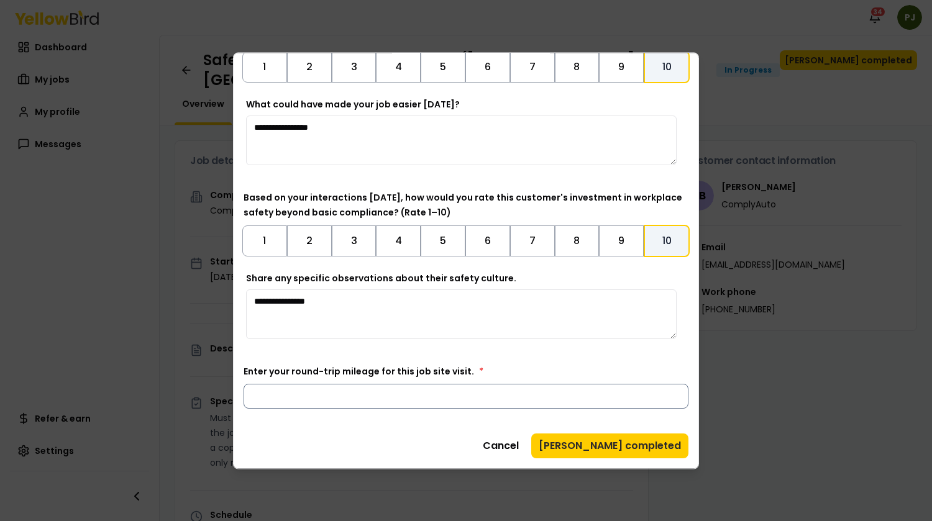
type textarea "**********"
click at [559, 391] on input "Enter your round-trip mileage for this job site visit. *" at bounding box center [466, 396] width 445 height 25
type input "*"
click at [607, 447] on button "[PERSON_NAME] completed" at bounding box center [609, 446] width 157 height 25
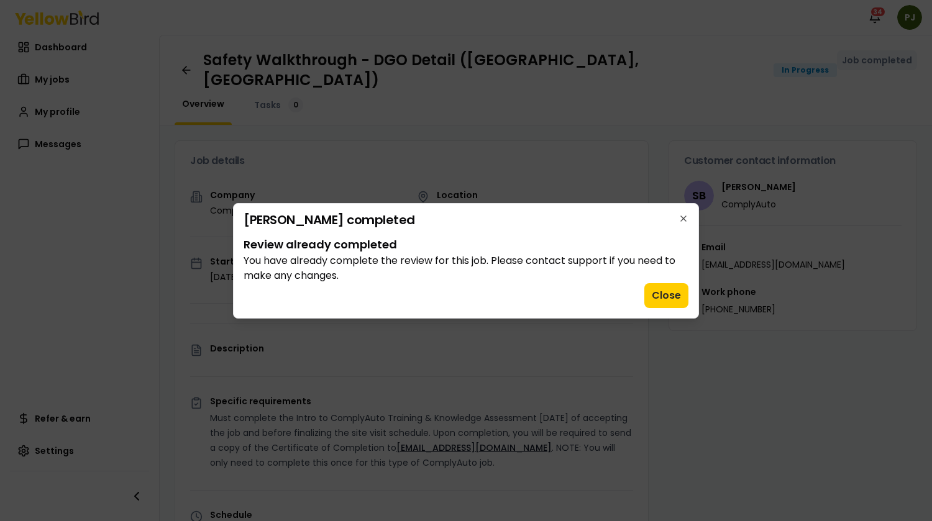
scroll to position [0, 0]
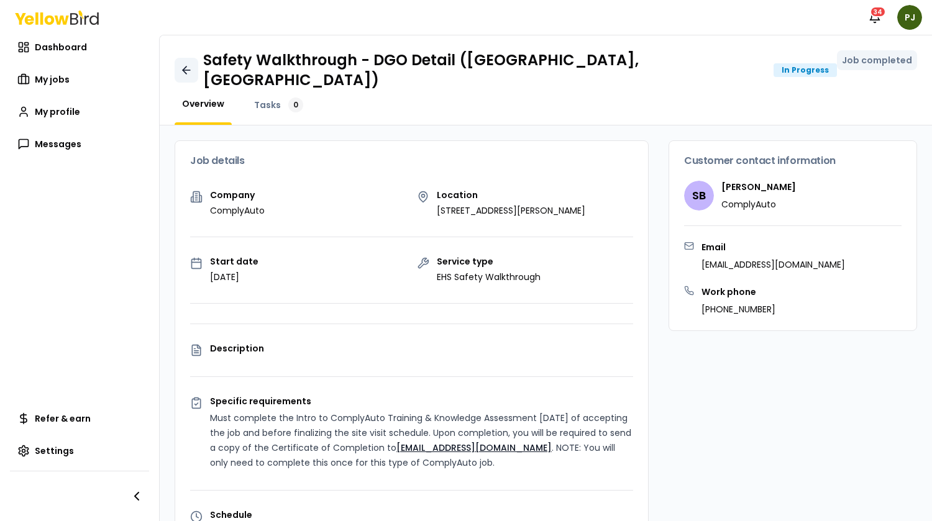
click at [183, 64] on icon at bounding box center [186, 70] width 12 height 12
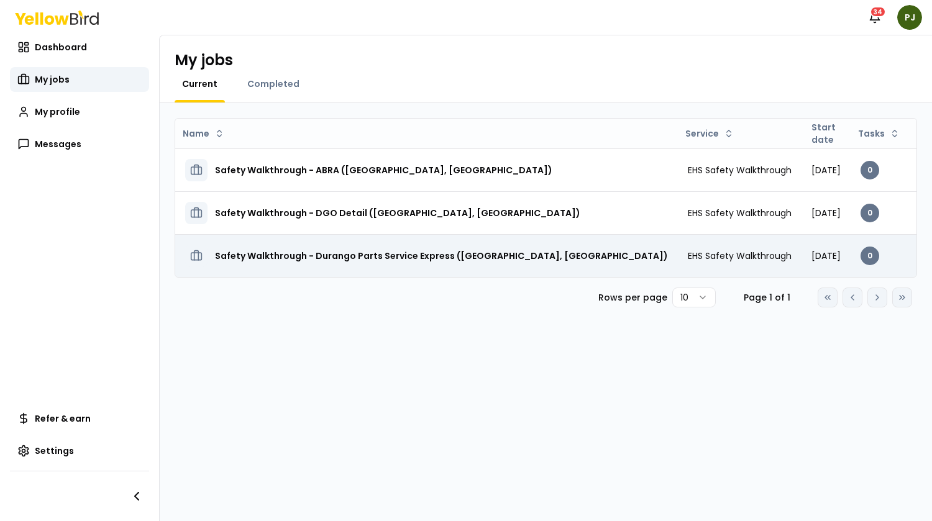
click at [336, 257] on h3 "Safety Walkthrough - Durango Parts Service Express ([GEOGRAPHIC_DATA], [GEOGRAP…" at bounding box center [441, 256] width 453 height 22
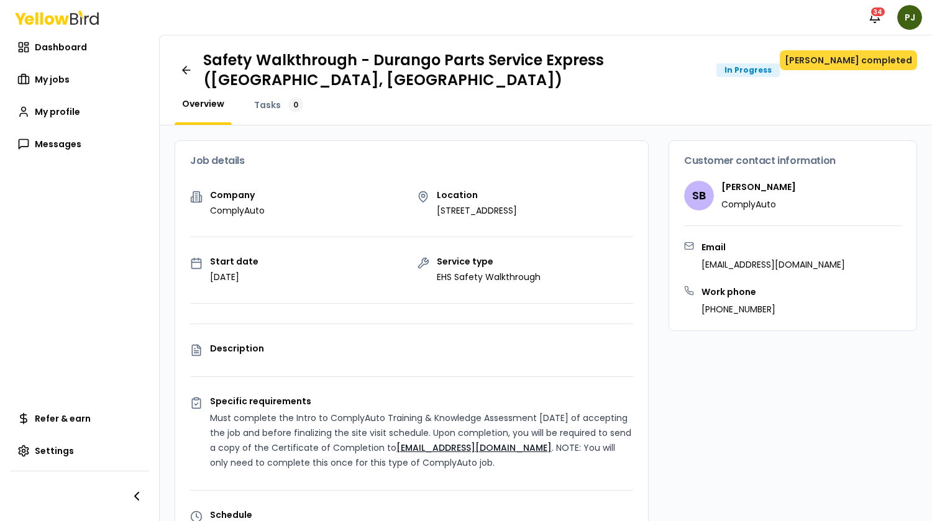
click at [836, 59] on button "[PERSON_NAME] completed" at bounding box center [848, 60] width 137 height 20
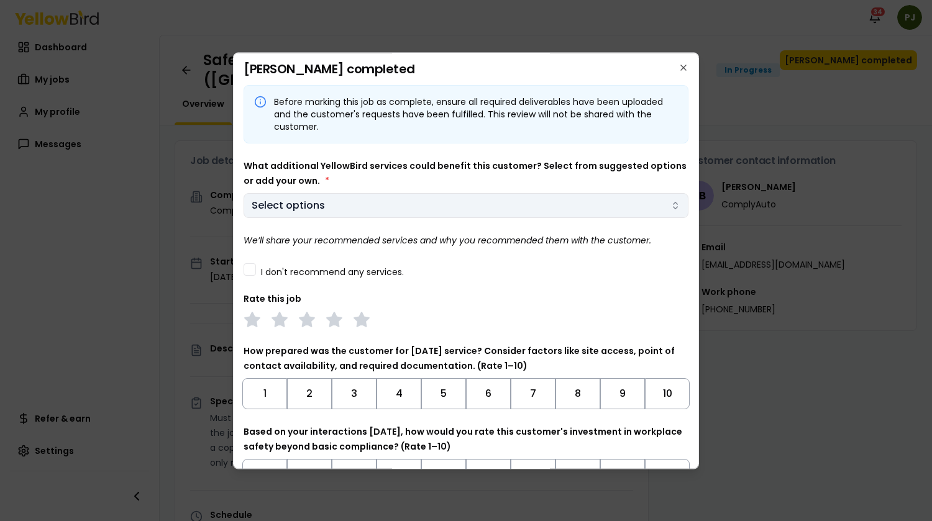
click at [430, 204] on button "Select options" at bounding box center [466, 205] width 445 height 25
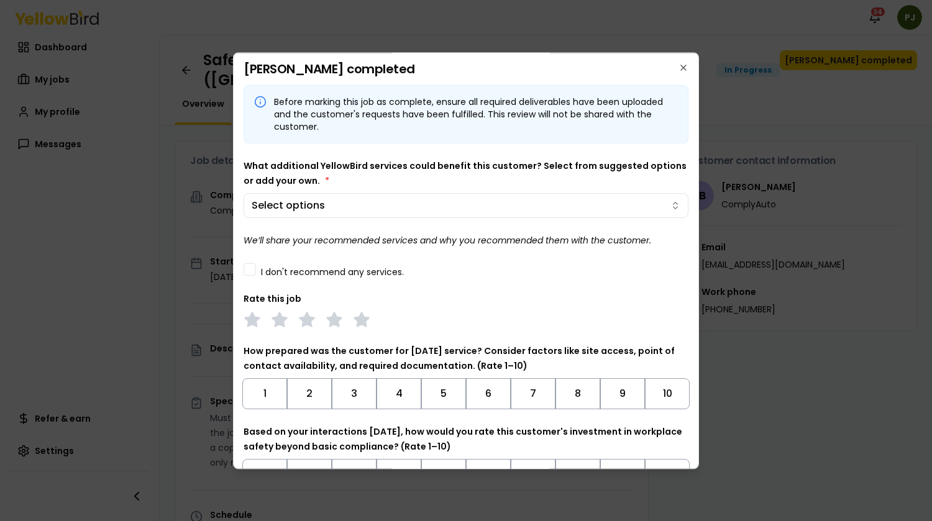
click at [248, 267] on body "Notifications 34 PJ Dashboard My jobs My profile Messages Refer & earn Settings…" at bounding box center [466, 260] width 932 height 521
click at [254, 272] on button "I don't recommend any services." at bounding box center [250, 269] width 12 height 12
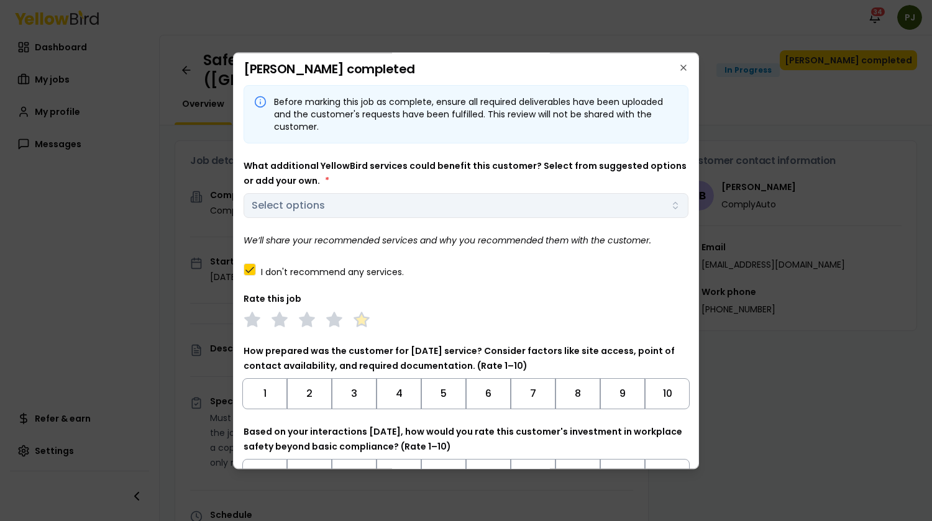
click at [363, 318] on polygon at bounding box center [361, 320] width 14 height 14
click at [664, 393] on button "10" at bounding box center [667, 393] width 45 height 31
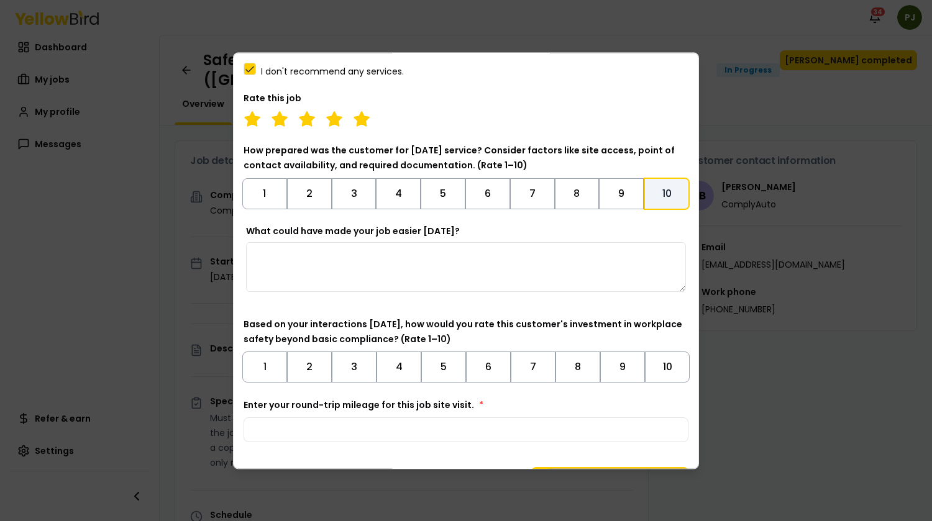
scroll to position [234, 0]
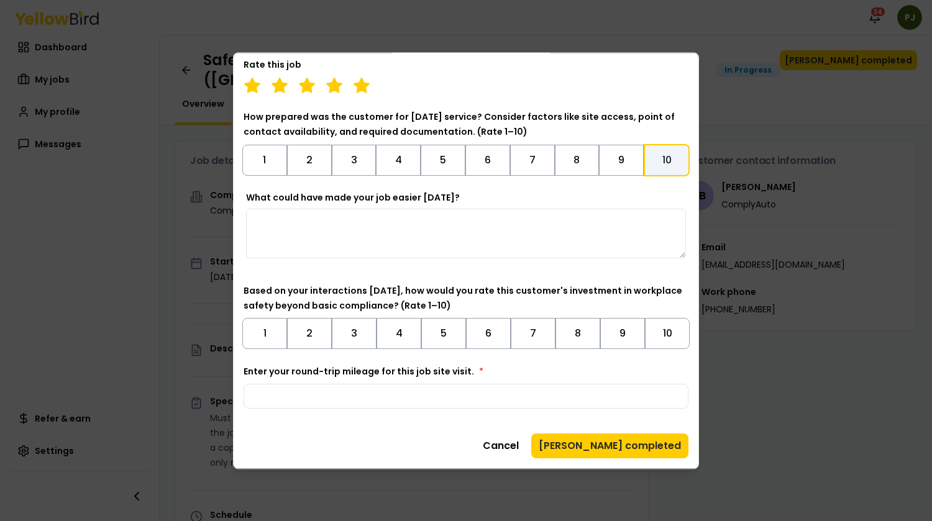
click at [340, 231] on textarea "What could have made your job easier [DATE]?" at bounding box center [466, 234] width 440 height 50
type textarea "**********"
click at [654, 339] on button "10" at bounding box center [667, 333] width 45 height 31
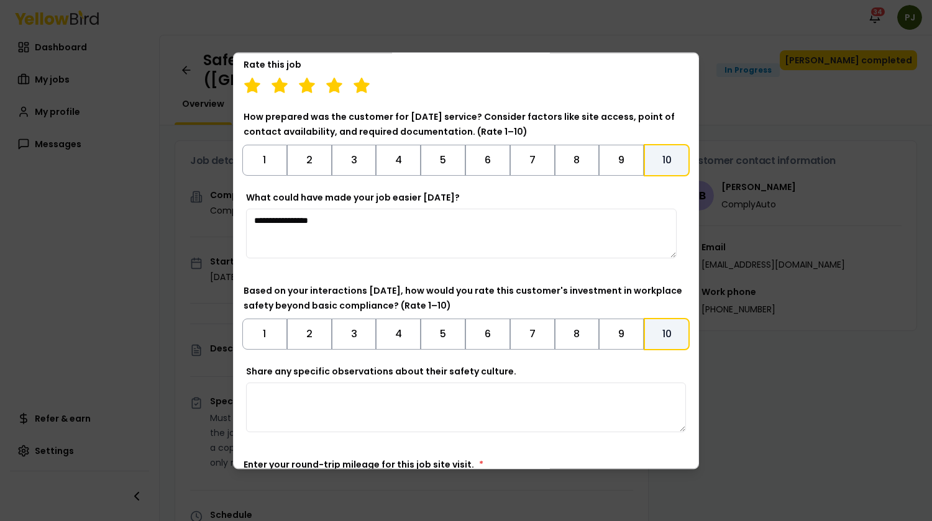
click at [322, 387] on textarea "Share any specific observations about their safety culture." at bounding box center [466, 408] width 440 height 50
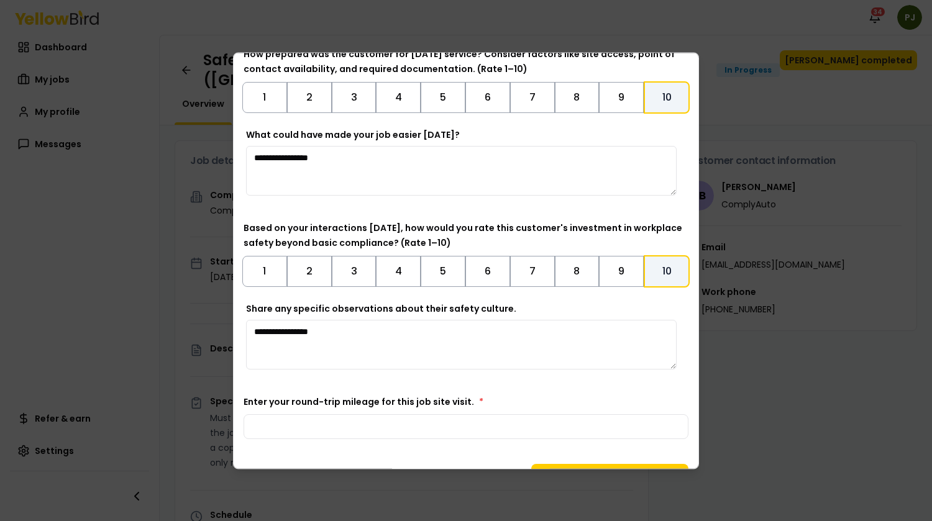
scroll to position [327, 0]
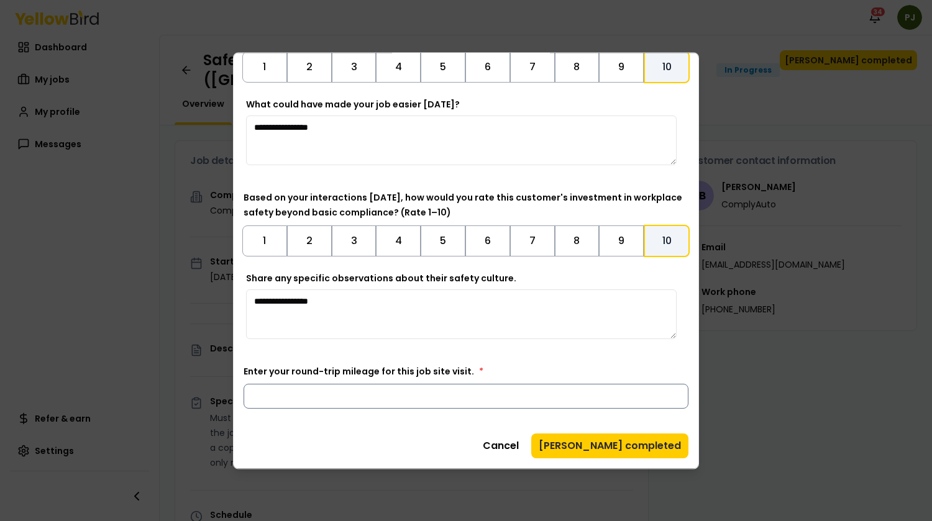
type textarea "**********"
click at [498, 393] on input "Enter your round-trip mileage for this job site visit. *" at bounding box center [466, 396] width 445 height 25
type input "*"
click at [625, 444] on button "[PERSON_NAME] completed" at bounding box center [609, 446] width 157 height 25
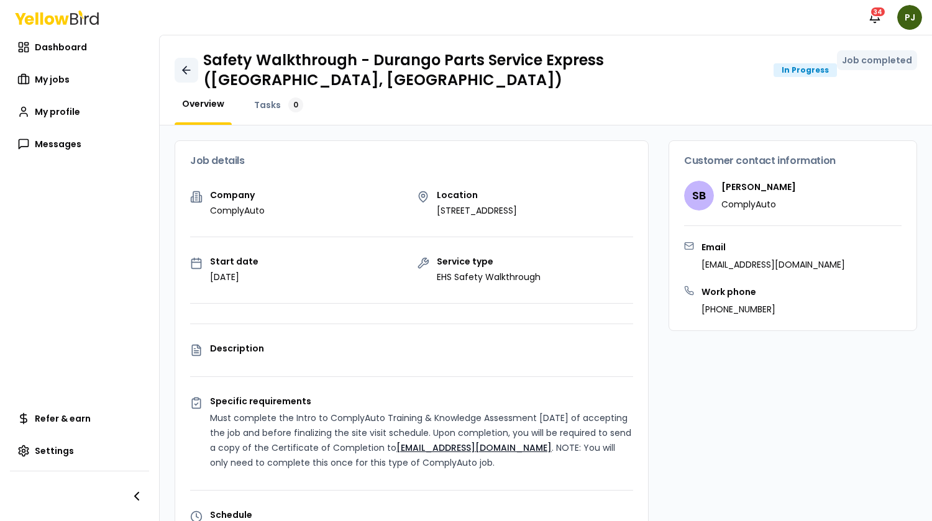
click at [190, 64] on icon at bounding box center [186, 70] width 12 height 12
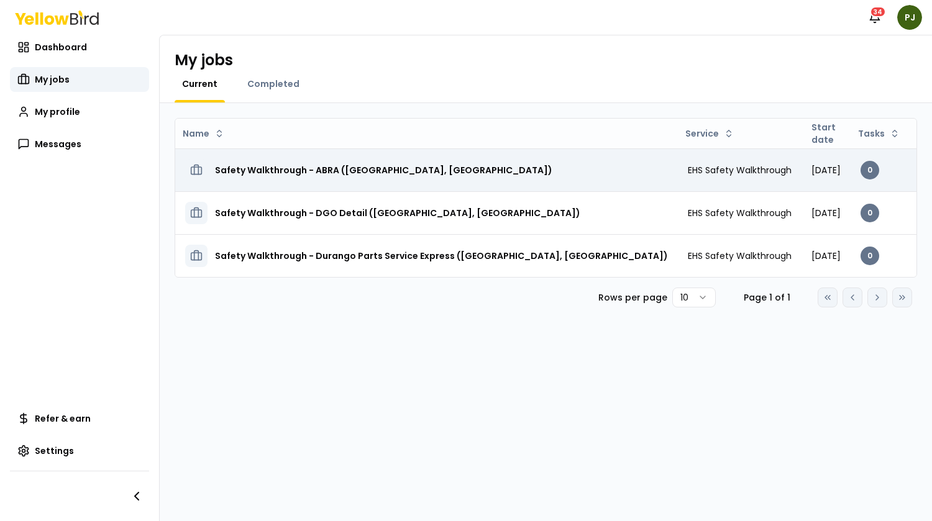
click at [291, 173] on h3 "Safety Walkthrough - ABRA ([GEOGRAPHIC_DATA], [GEOGRAPHIC_DATA])" at bounding box center [383, 170] width 337 height 22
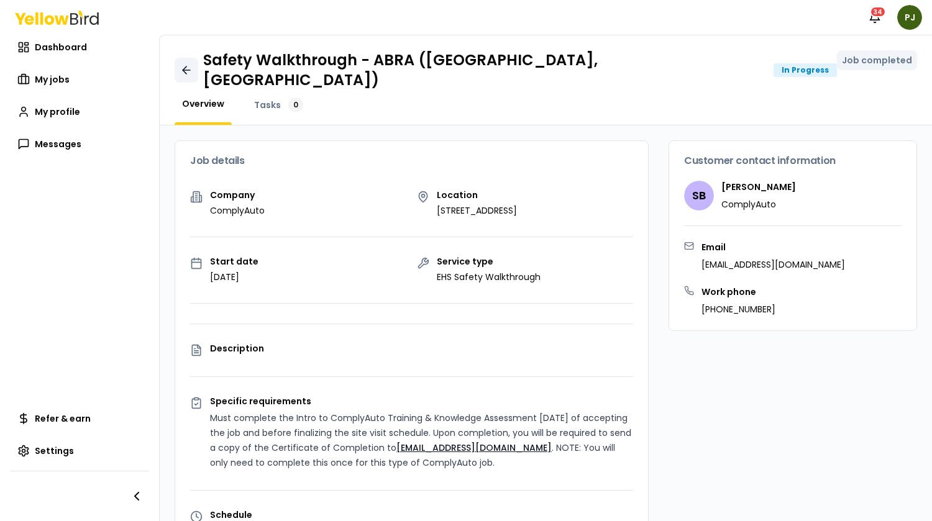
click at [187, 64] on icon at bounding box center [186, 70] width 12 height 12
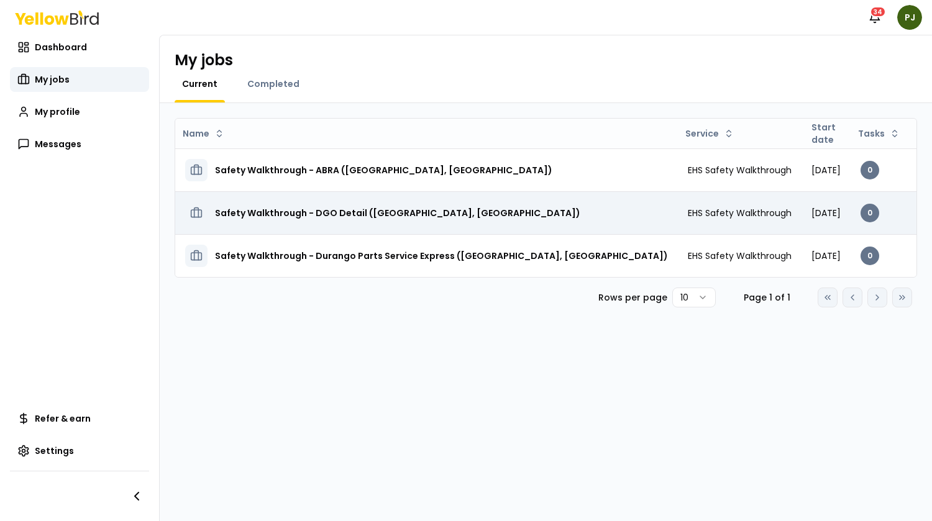
click at [292, 213] on h3 "Safety Walkthrough - DGO Detail ([GEOGRAPHIC_DATA], [GEOGRAPHIC_DATA])" at bounding box center [397, 213] width 365 height 22
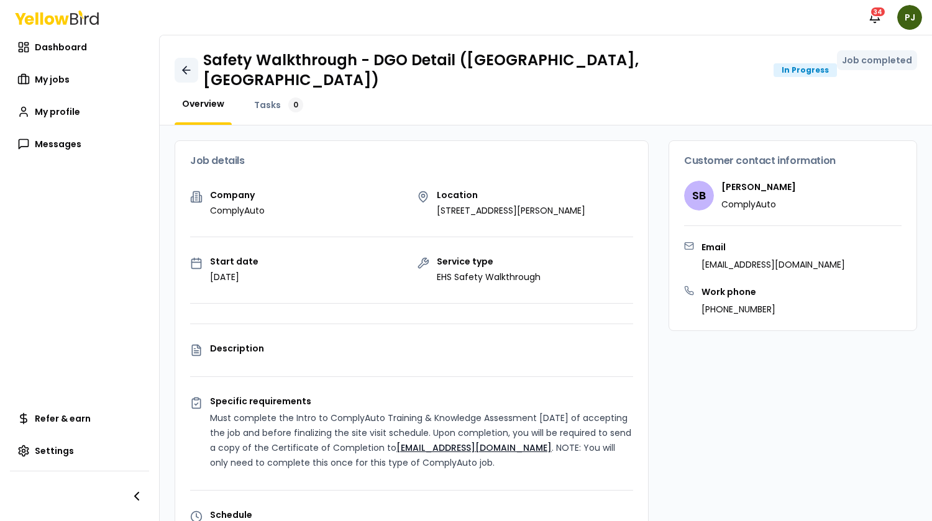
click at [181, 64] on icon at bounding box center [186, 70] width 12 height 12
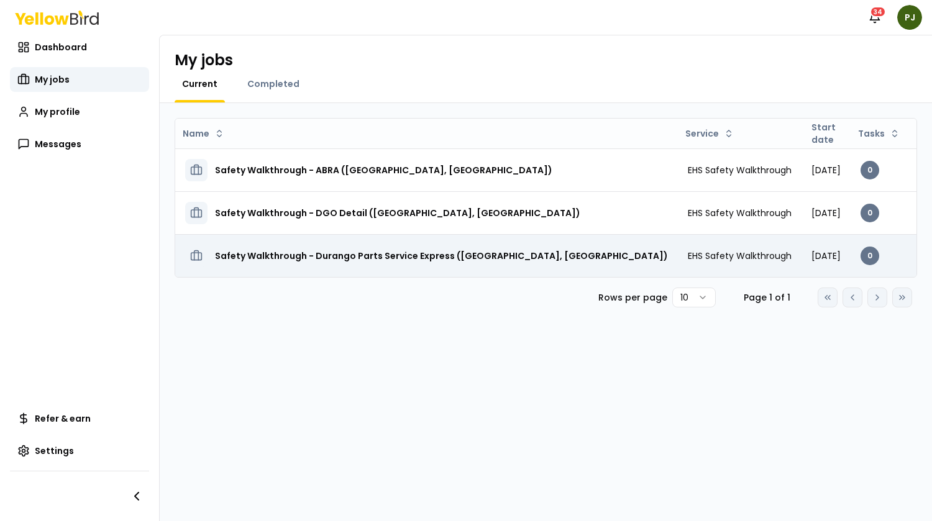
click at [327, 252] on h3 "Safety Walkthrough - Durango Parts Service Express ([GEOGRAPHIC_DATA], [GEOGRAP…" at bounding box center [441, 256] width 453 height 22
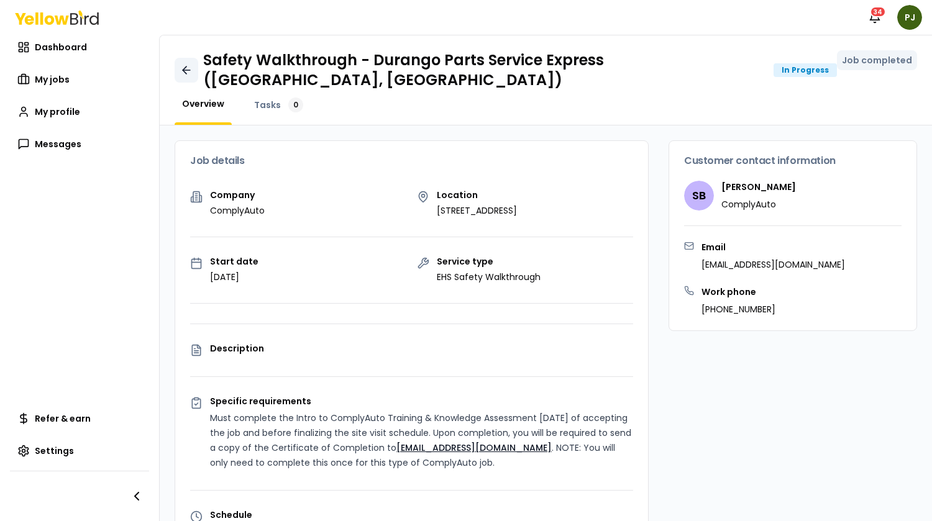
click at [190, 65] on icon at bounding box center [186, 70] width 12 height 12
